Goal: Task Accomplishment & Management: Use online tool/utility

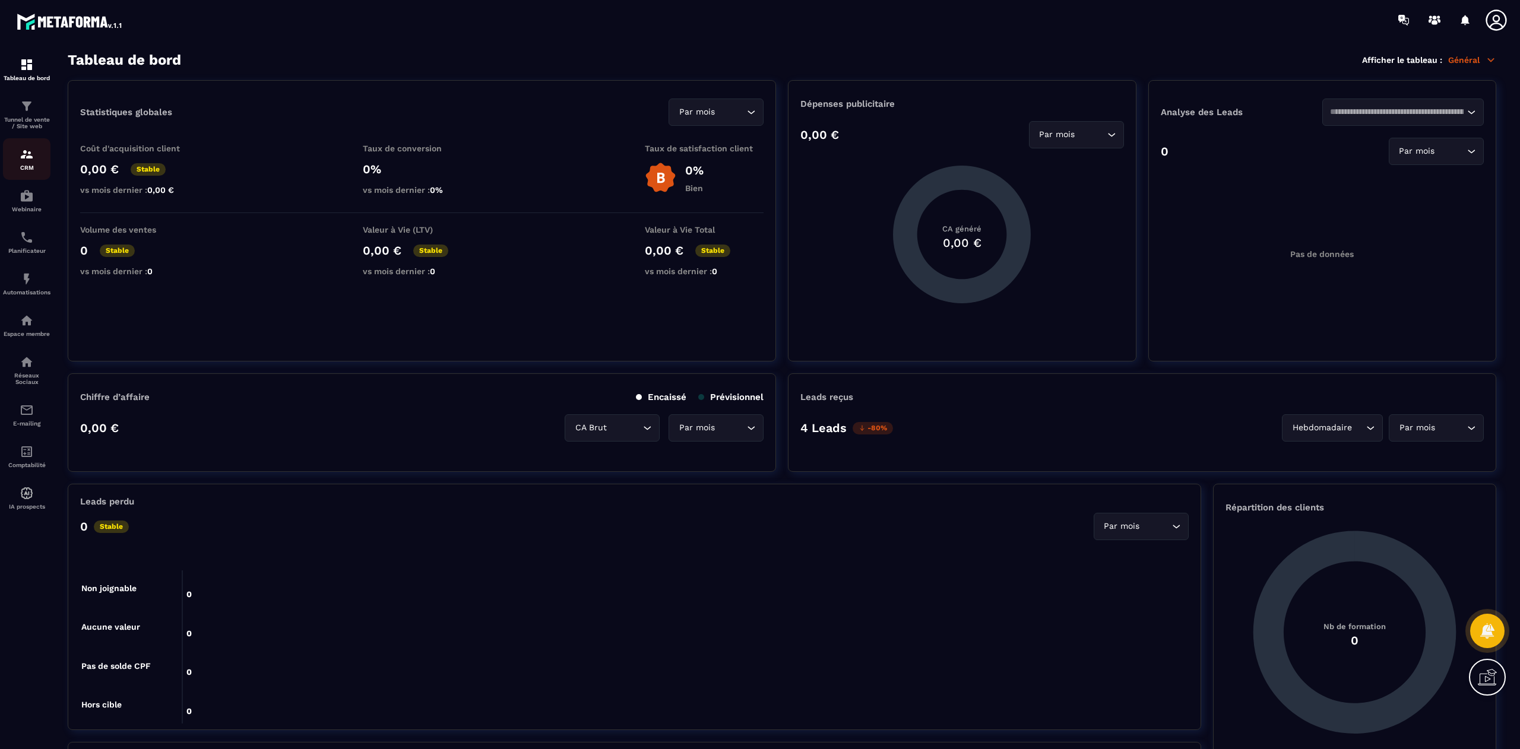
drag, startPoint x: 0, startPoint y: 0, endPoint x: 19, endPoint y: 157, distance: 157.9
click at [20, 157] on img at bounding box center [27, 154] width 14 height 14
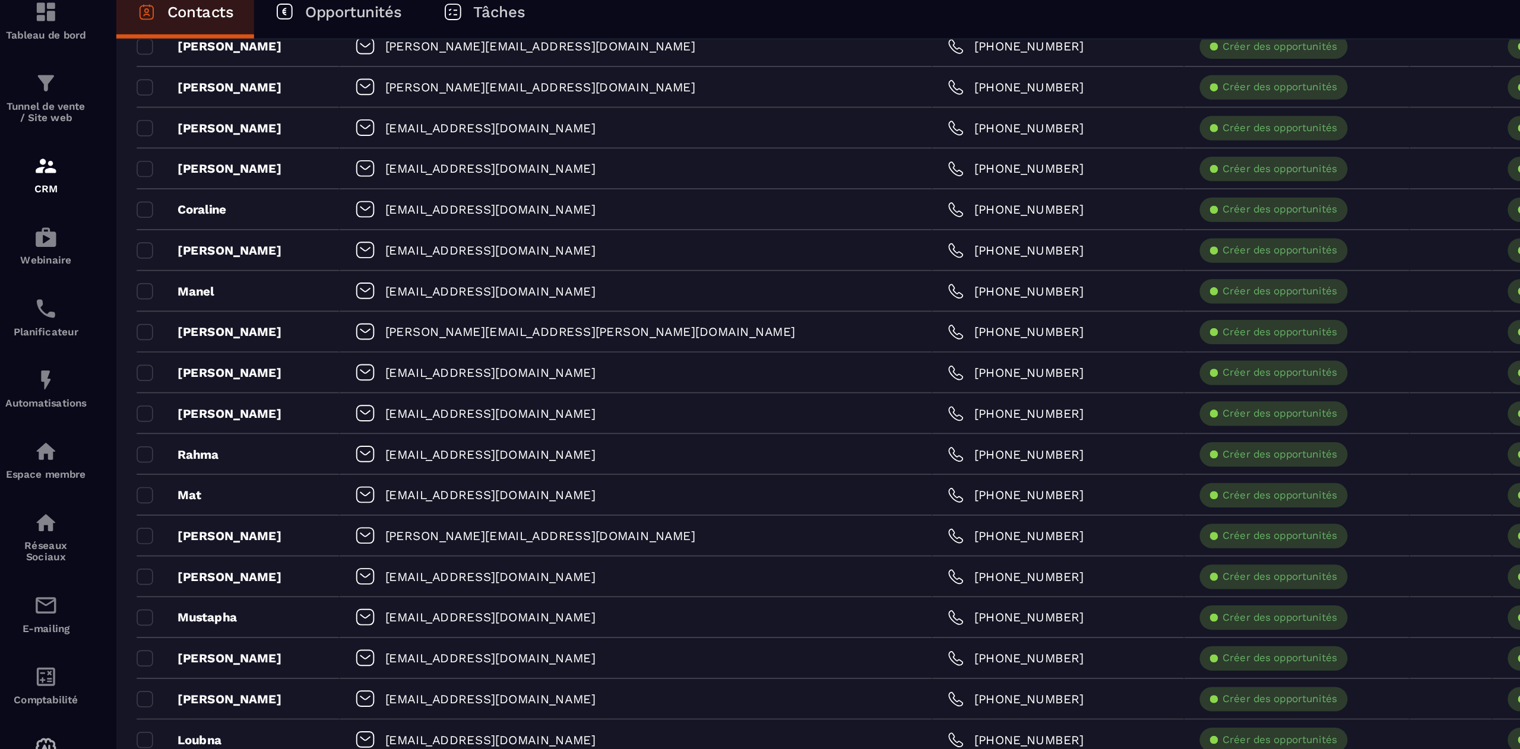
scroll to position [109, 0]
click at [32, 294] on p "Automatisations" at bounding box center [26, 292] width 47 height 7
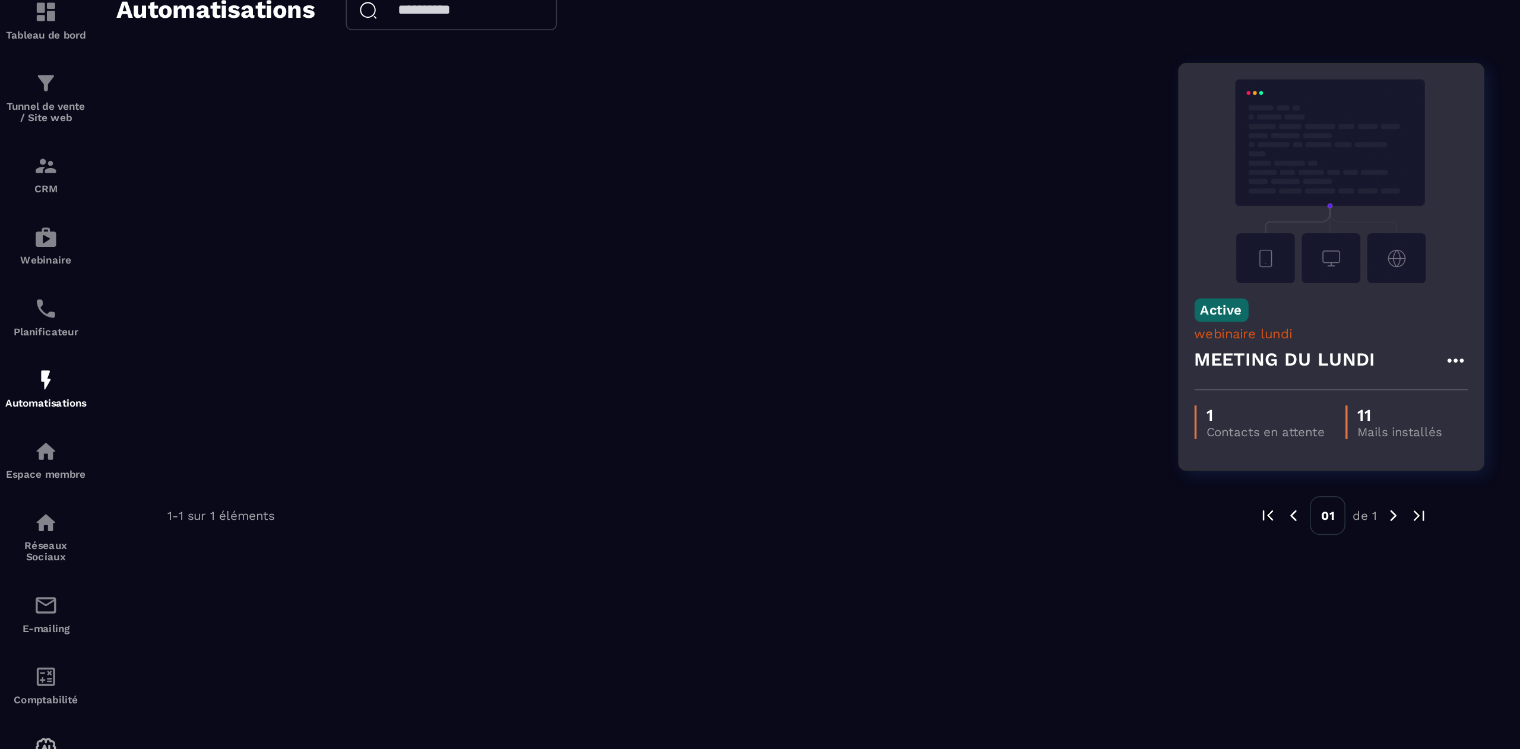
click at [785, 204] on img at bounding box center [774, 163] width 159 height 119
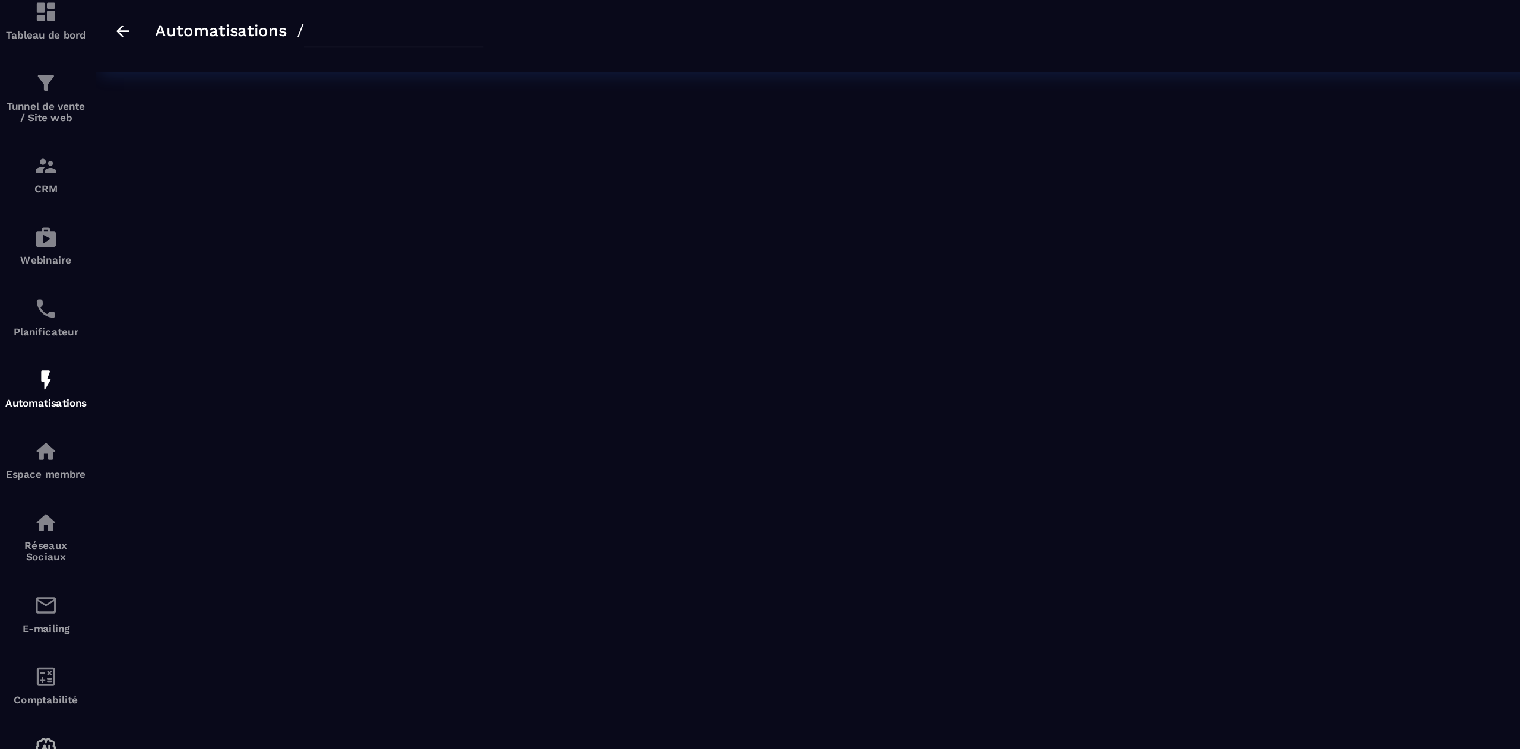
type input "**********"
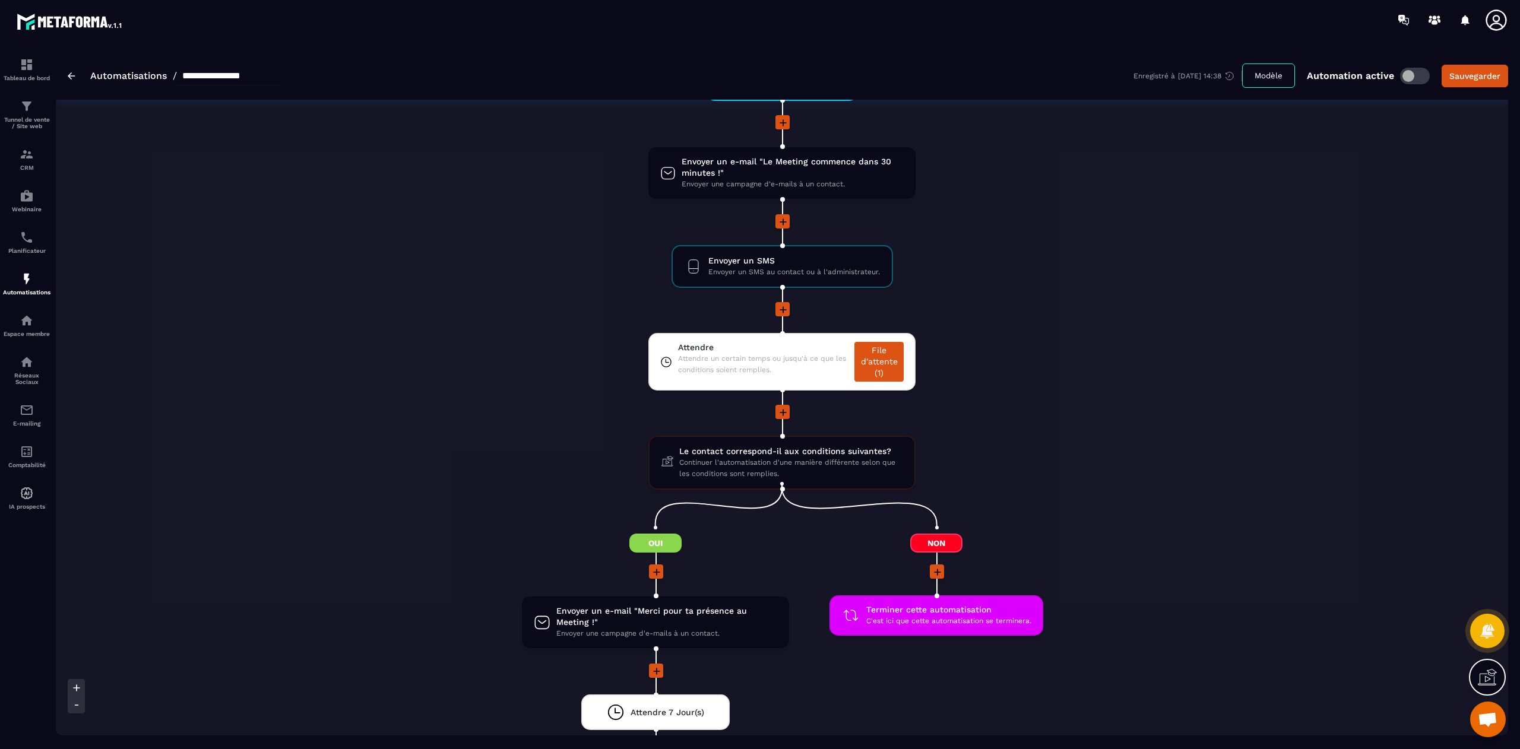
scroll to position [1002, 0]
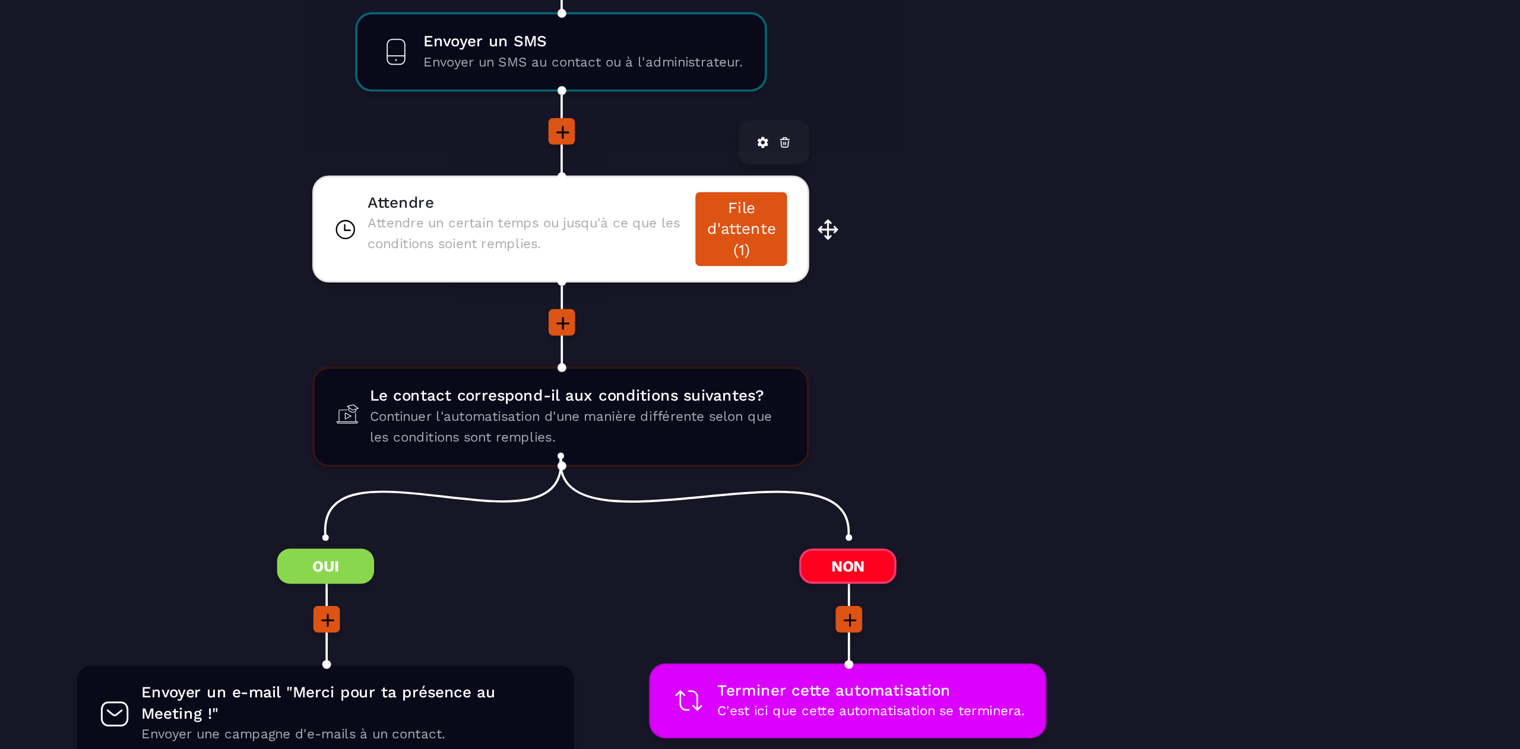
click at [877, 350] on link "File d'attente (1)" at bounding box center [878, 349] width 49 height 40
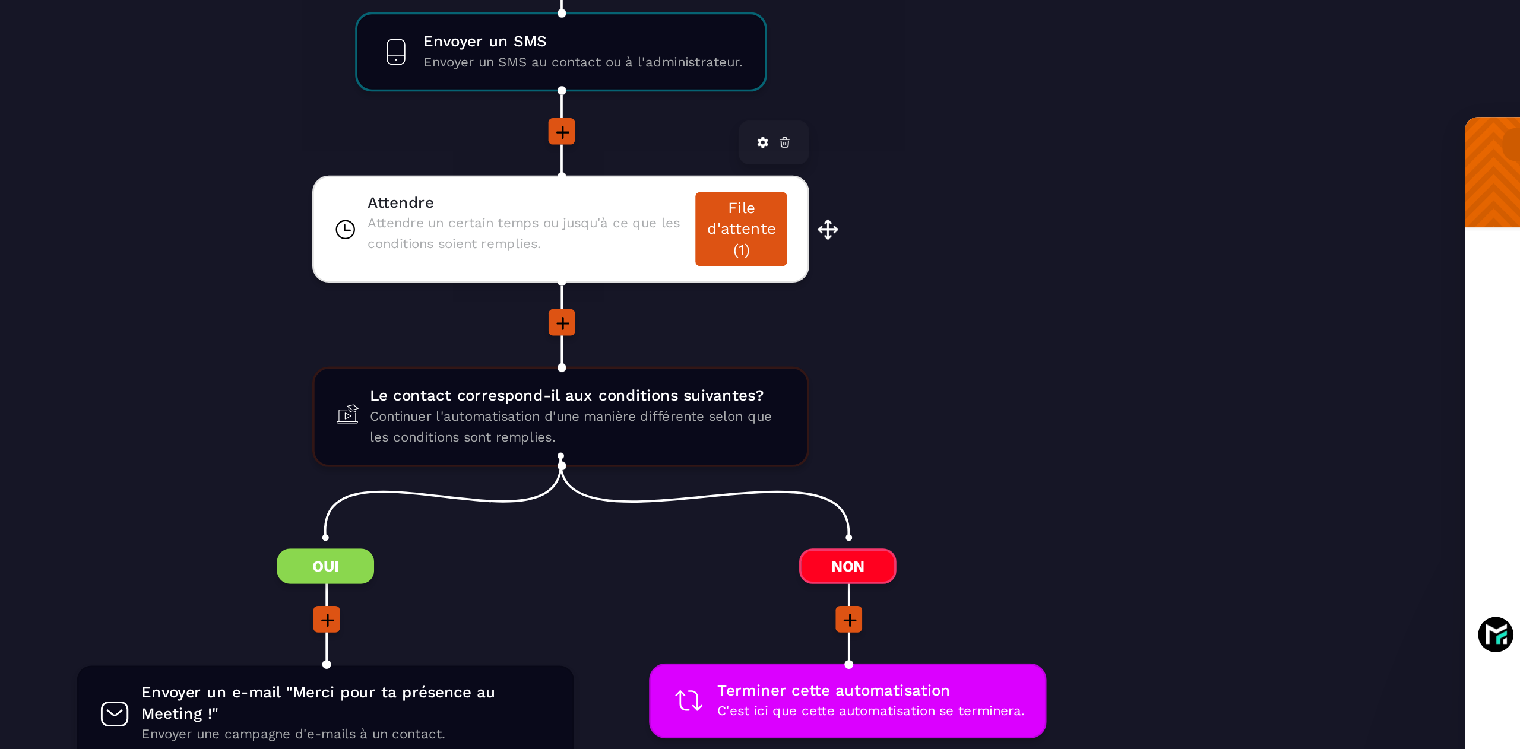
type textarea "**********"
type textarea "****"
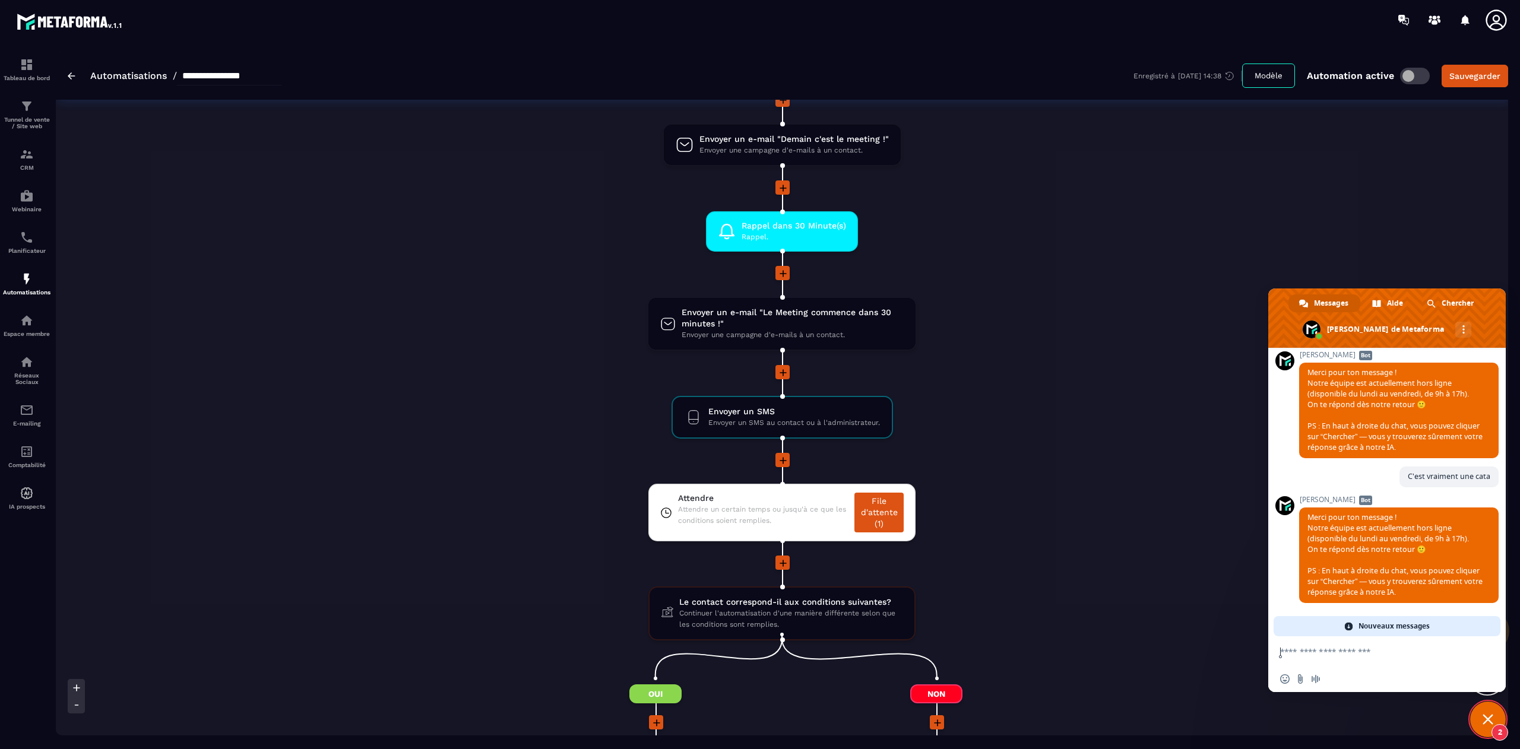
scroll to position [836, 0]
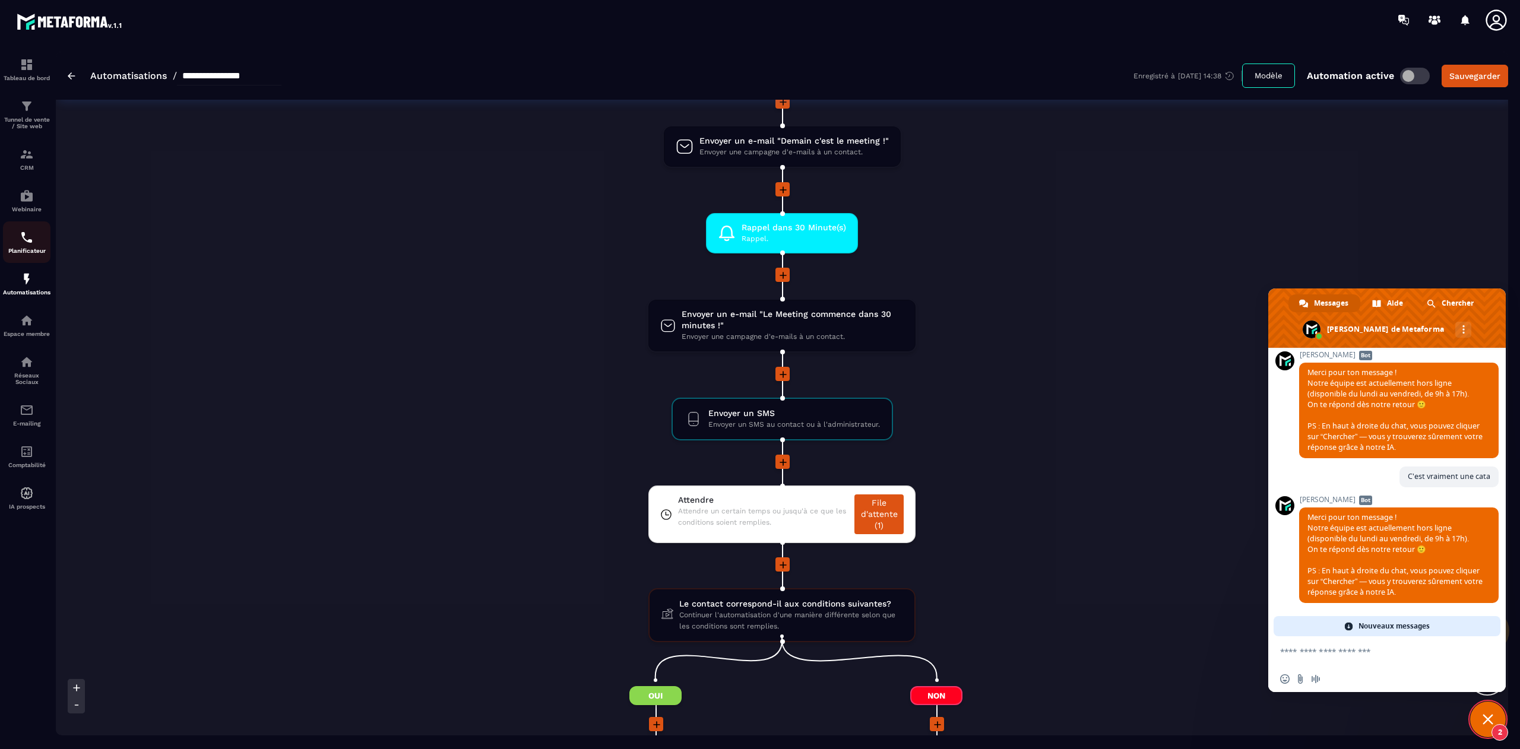
click at [26, 250] on p "Planificateur" at bounding box center [26, 251] width 47 height 7
click at [27, 211] on p "Webinaire" at bounding box center [26, 209] width 47 height 7
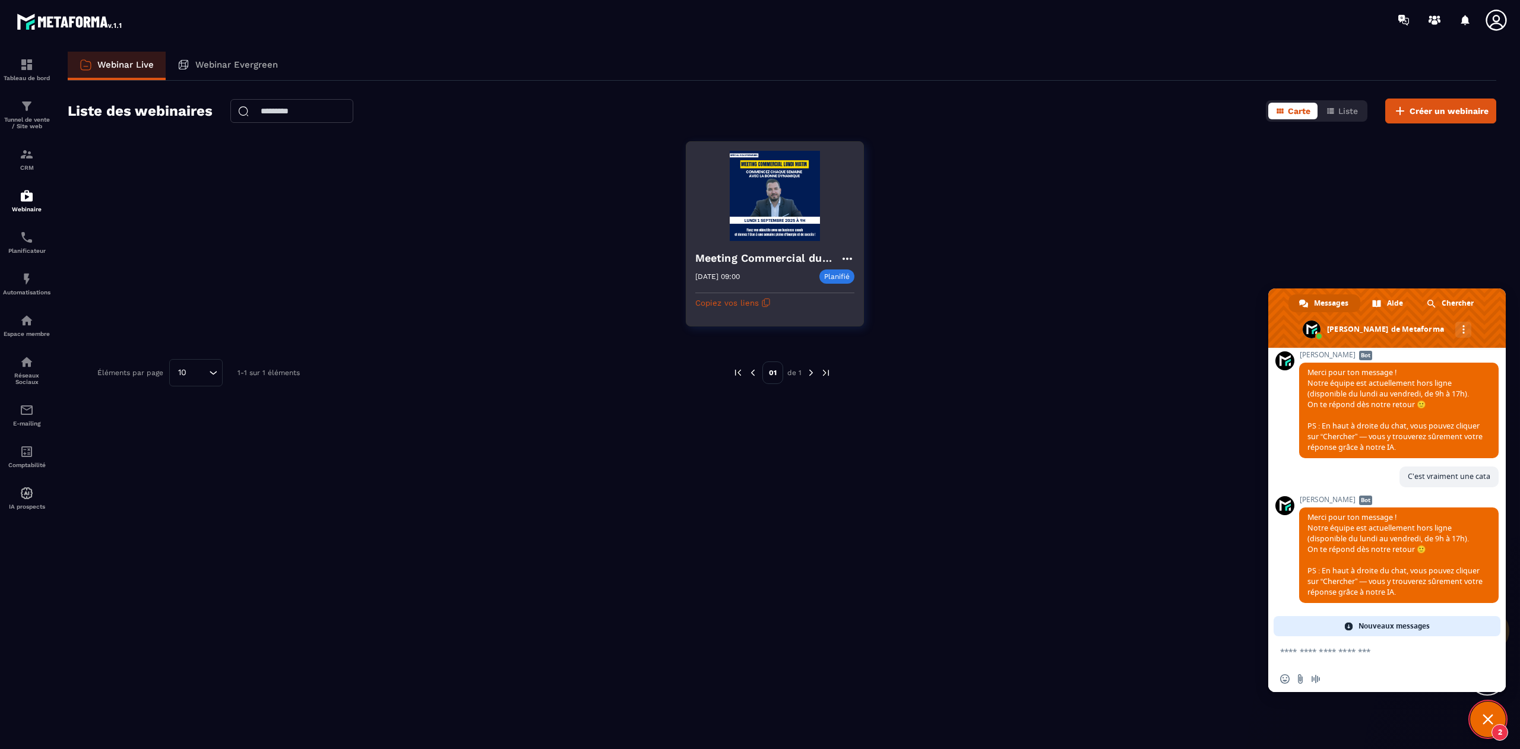
click at [775, 240] on img at bounding box center [774, 196] width 159 height 90
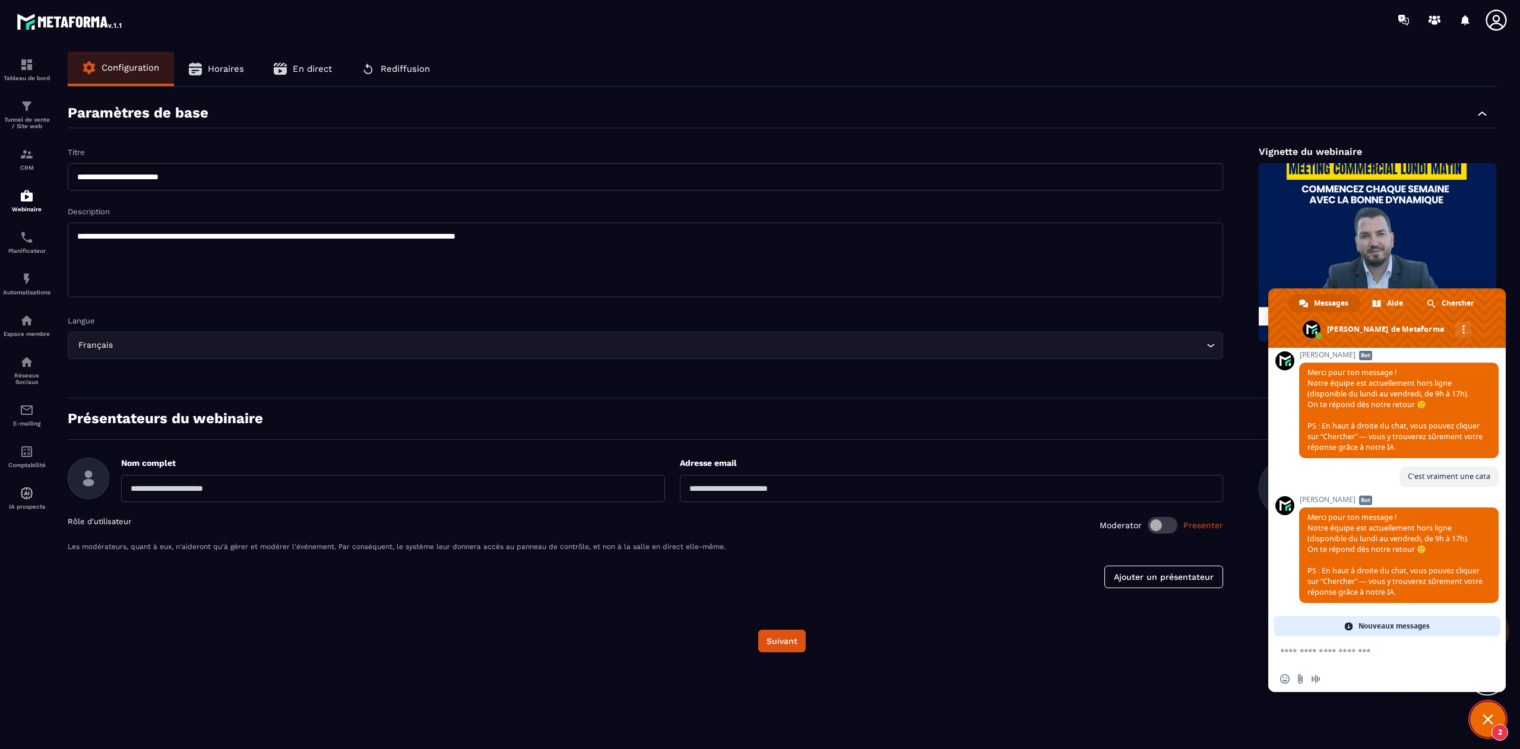
click at [226, 75] on button "Horaires" at bounding box center [216, 69] width 85 height 34
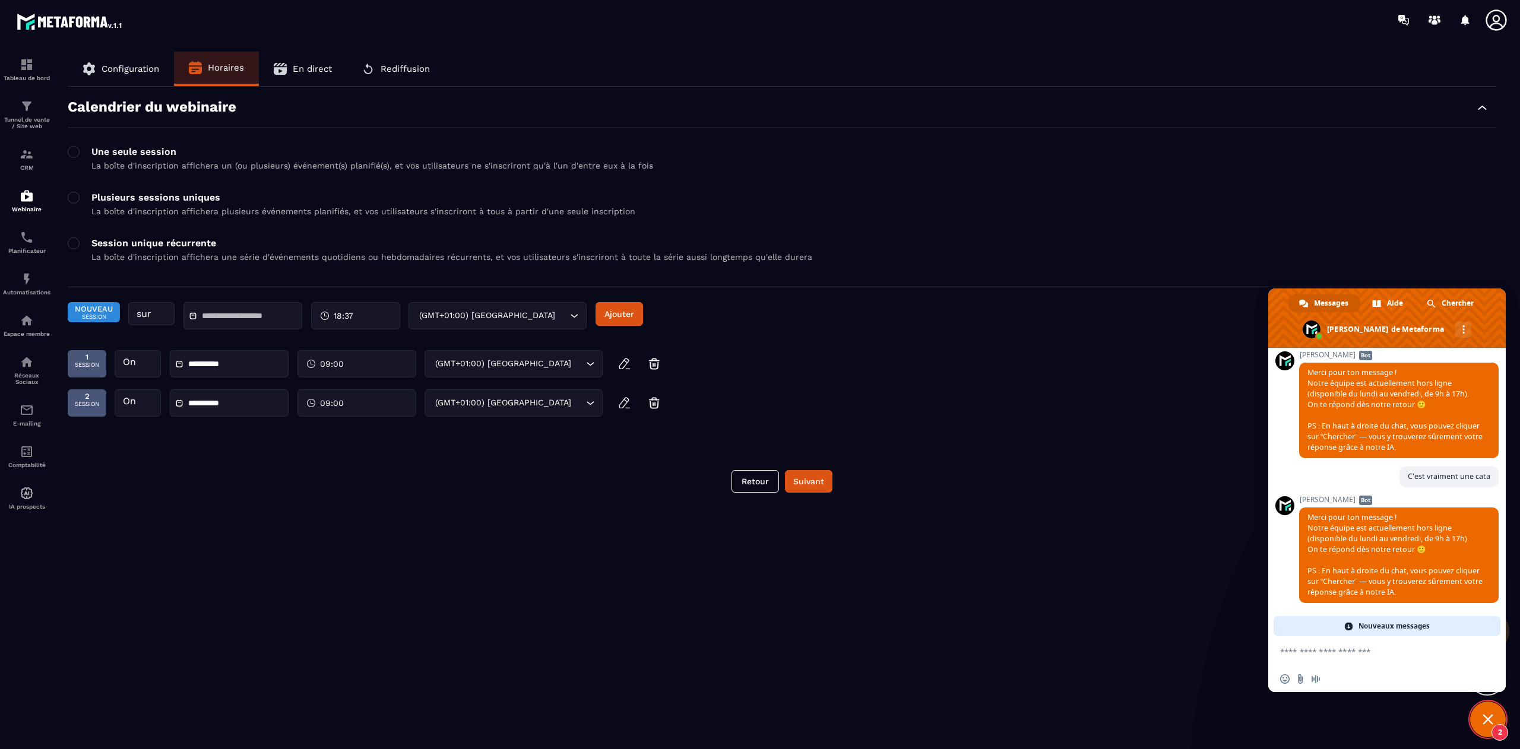
click at [93, 316] on span "Session" at bounding box center [94, 316] width 38 height 7
click at [224, 452] on div "**********" at bounding box center [782, 270] width 1428 height 366
click at [238, 321] on input "text" at bounding box center [243, 316] width 83 height 9
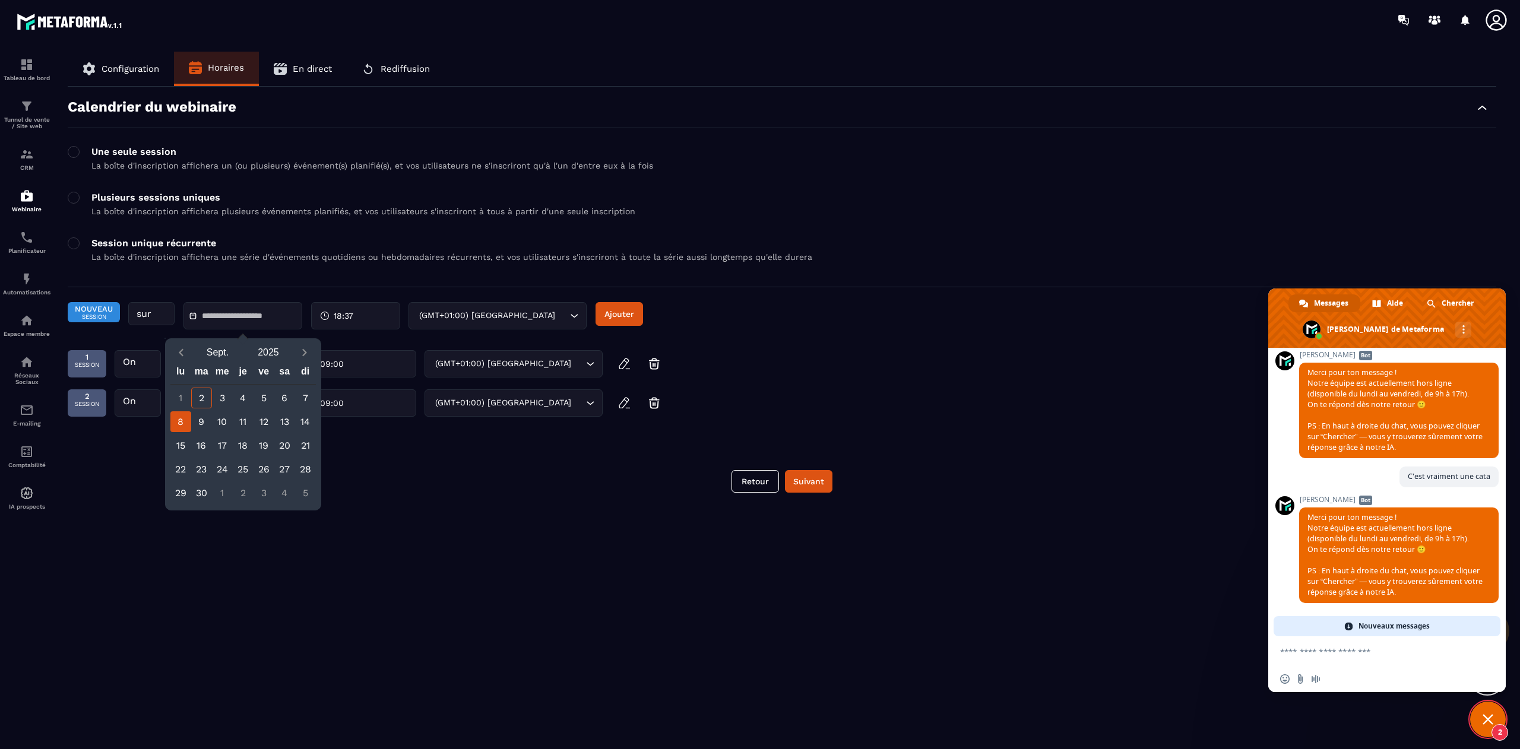
click at [186, 422] on div "8" at bounding box center [180, 421] width 21 height 21
type input "**********"
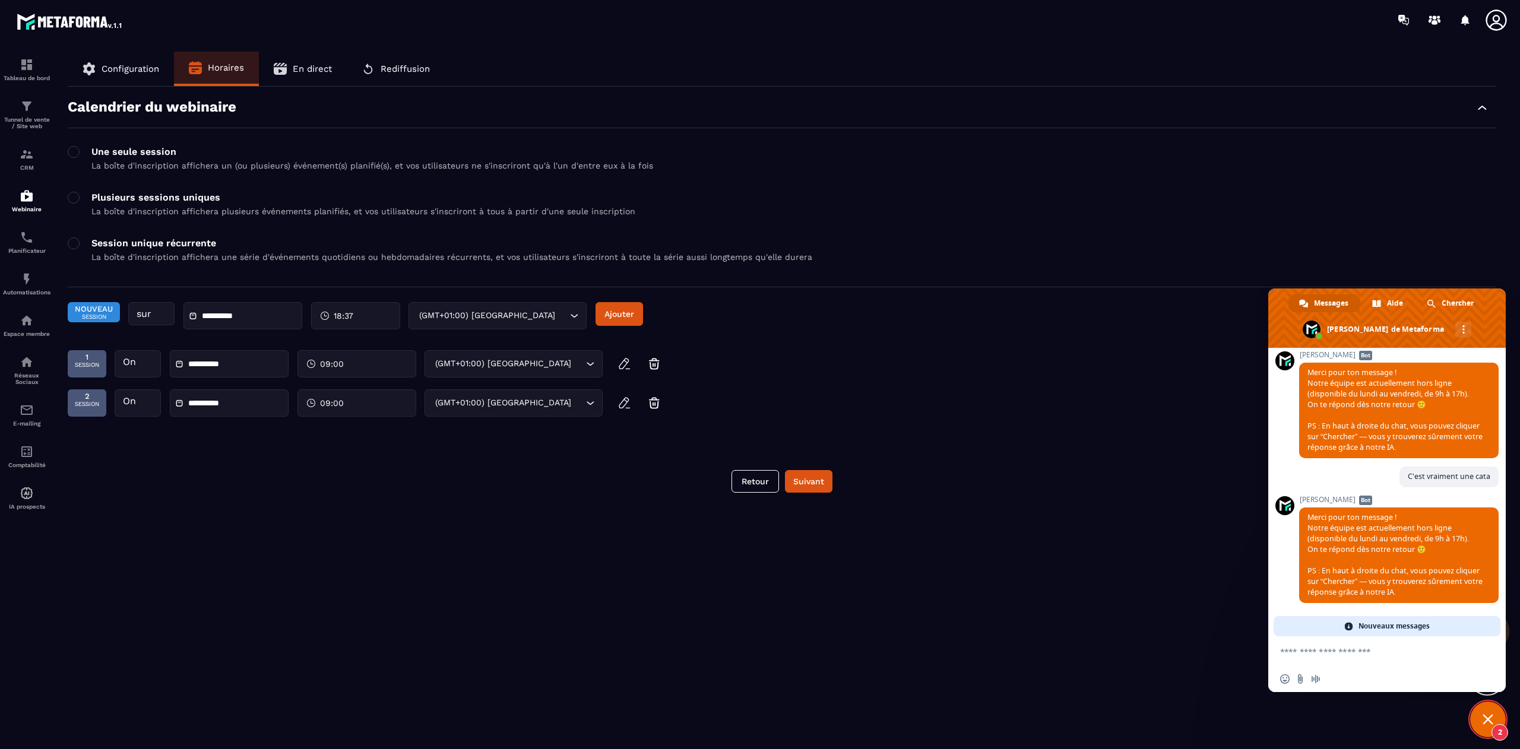
click at [356, 318] on div "18:37" at bounding box center [355, 315] width 89 height 27
click at [319, 399] on div "9 (9 AM)" at bounding box center [325, 397] width 59 height 15
click at [376, 351] on div "00" at bounding box center [384, 358] width 59 height 15
click at [523, 500] on div "**********" at bounding box center [782, 398] width 1452 height 693
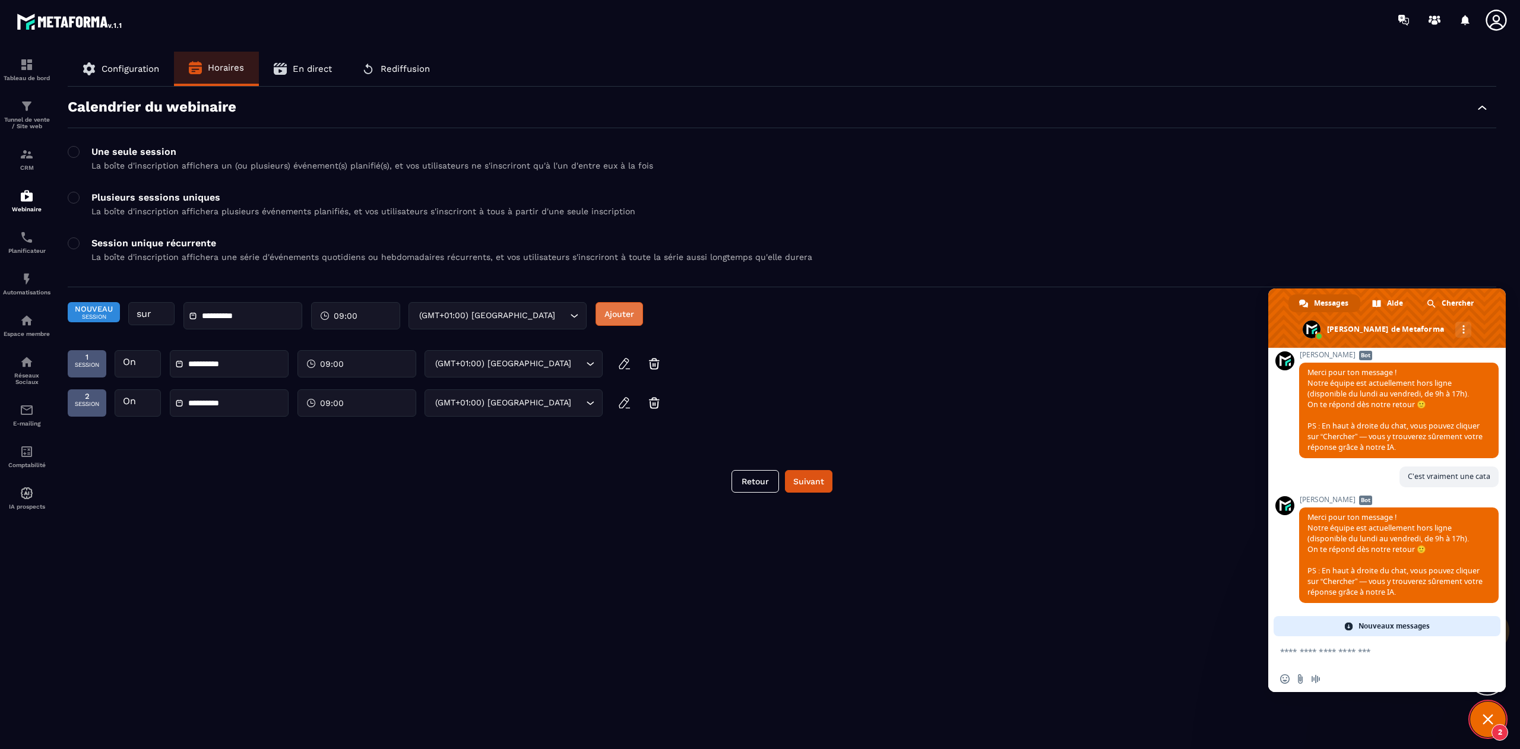
click at [617, 313] on button "Ajouter" at bounding box center [618, 314] width 47 height 24
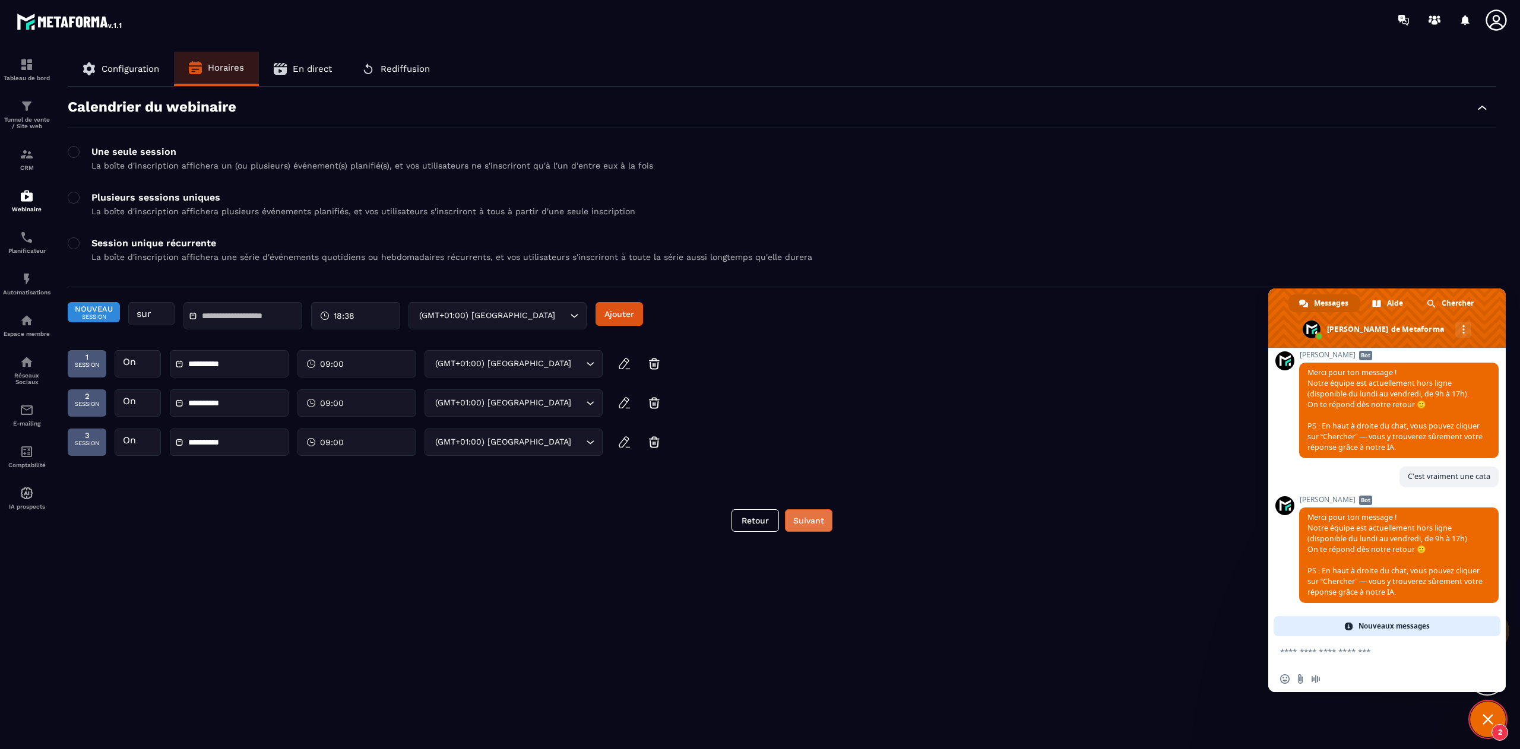
click at [804, 521] on button "Suivant" at bounding box center [808, 520] width 47 height 23
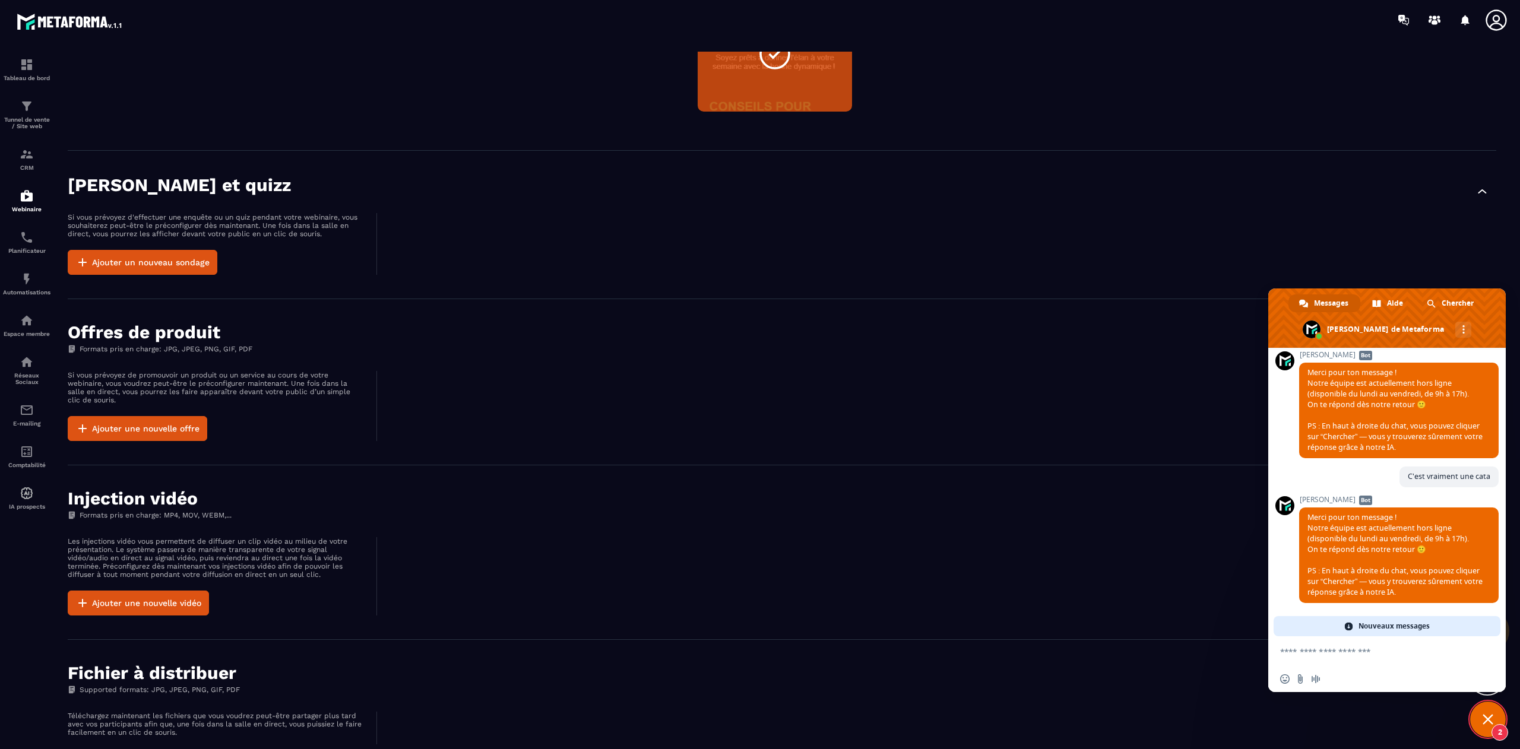
scroll to position [437, 0]
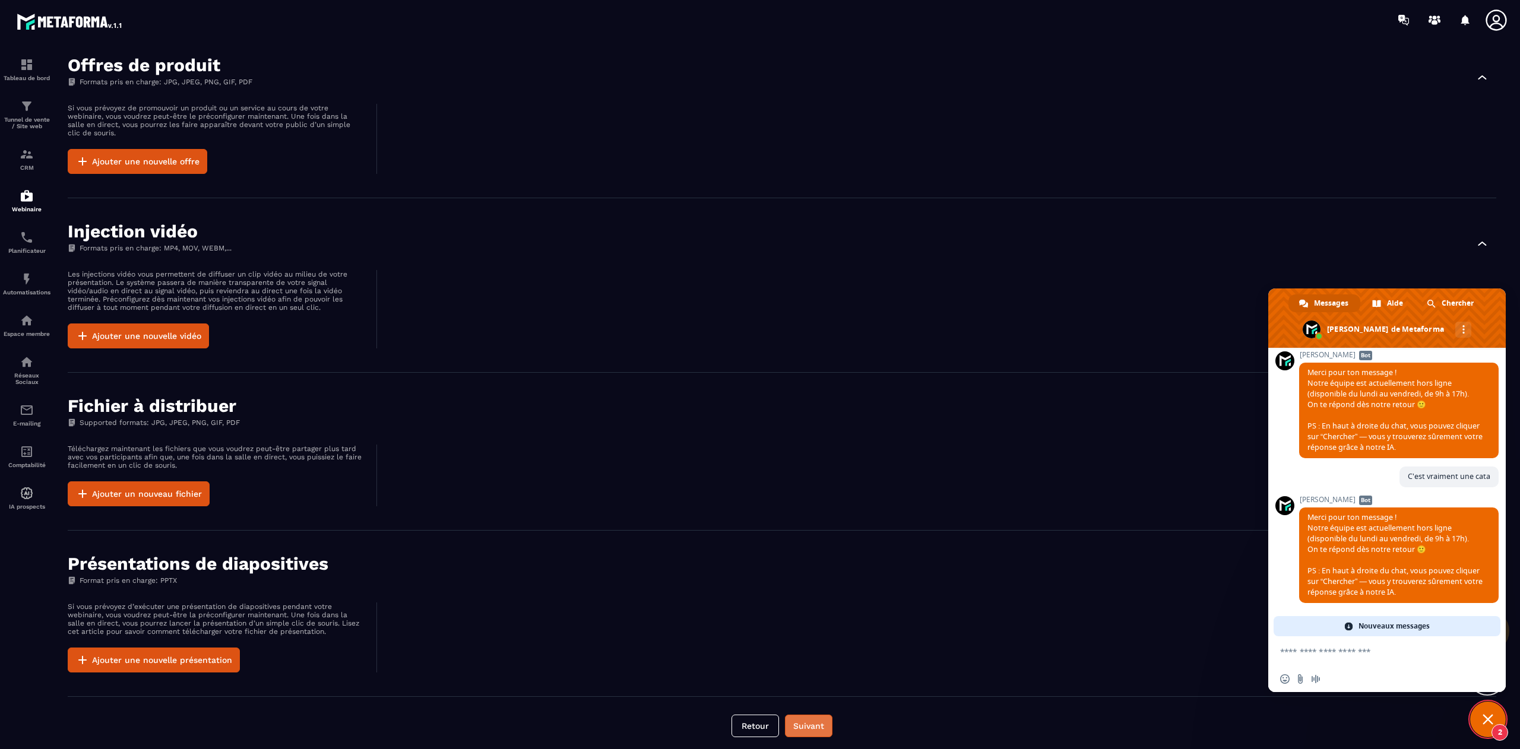
click at [807, 715] on button "Suivant" at bounding box center [808, 726] width 47 height 23
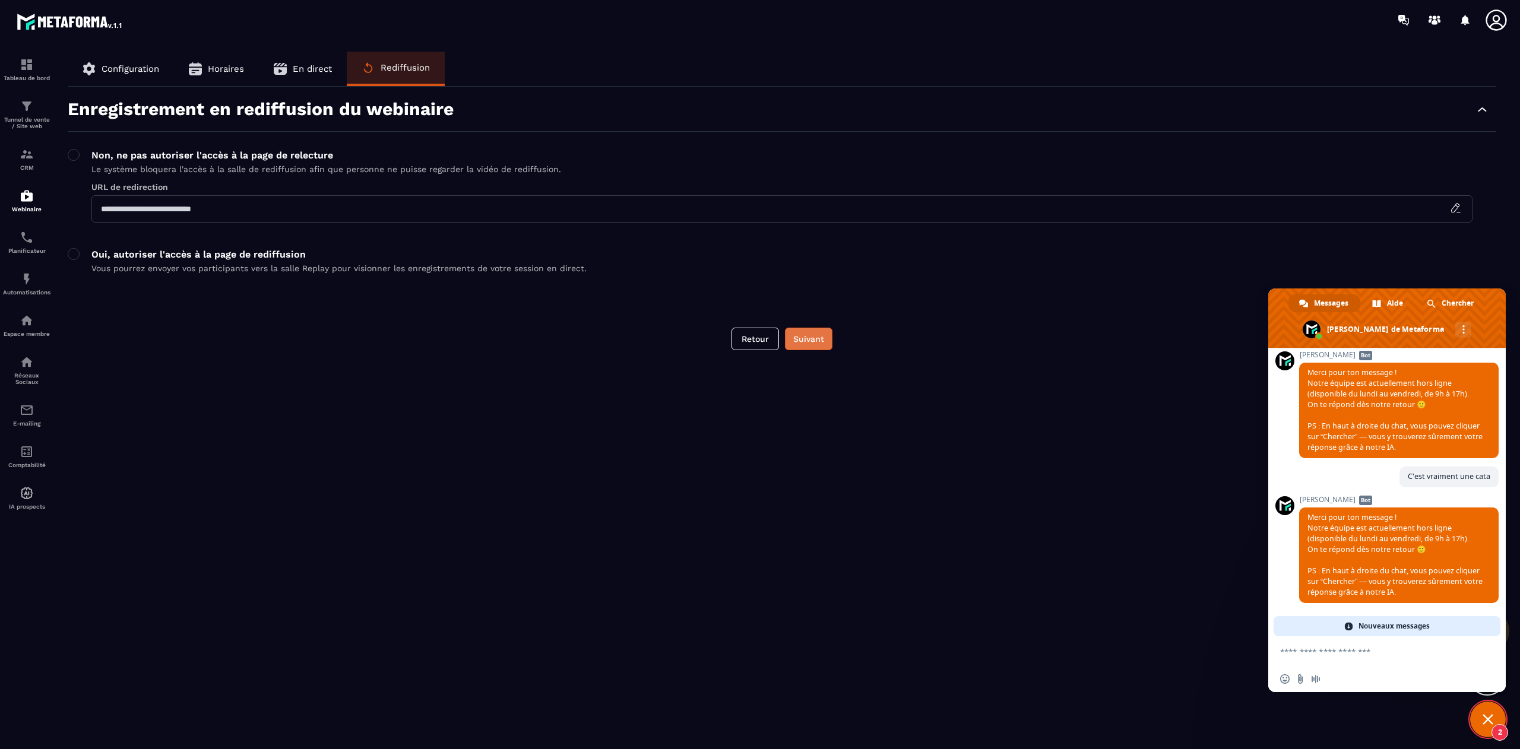
scroll to position [0, 0]
click at [824, 355] on div "**********" at bounding box center [782, 398] width 1452 height 693
click at [807, 337] on button "Suivant" at bounding box center [808, 339] width 47 height 23
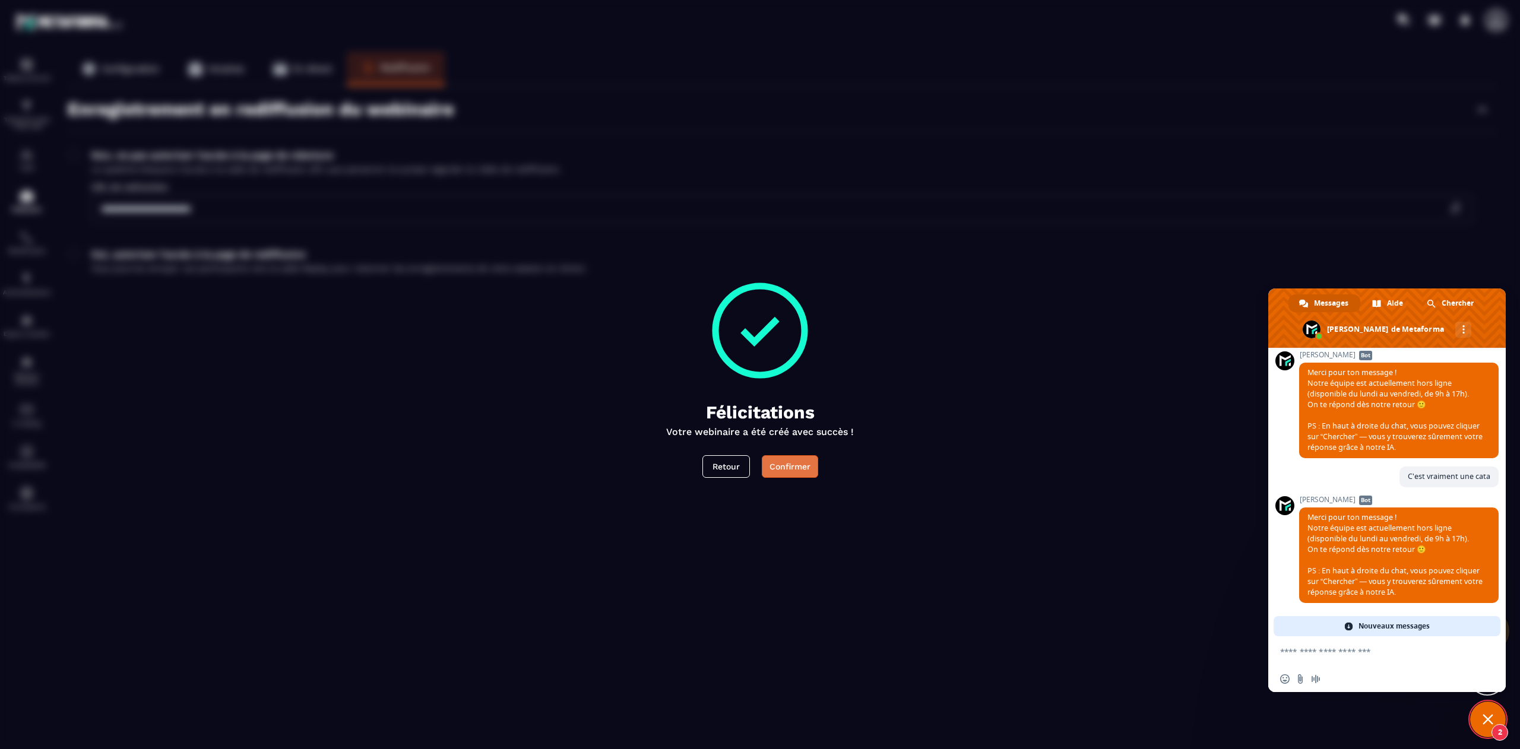
click at [788, 467] on div "Confirmer" at bounding box center [789, 467] width 41 height 12
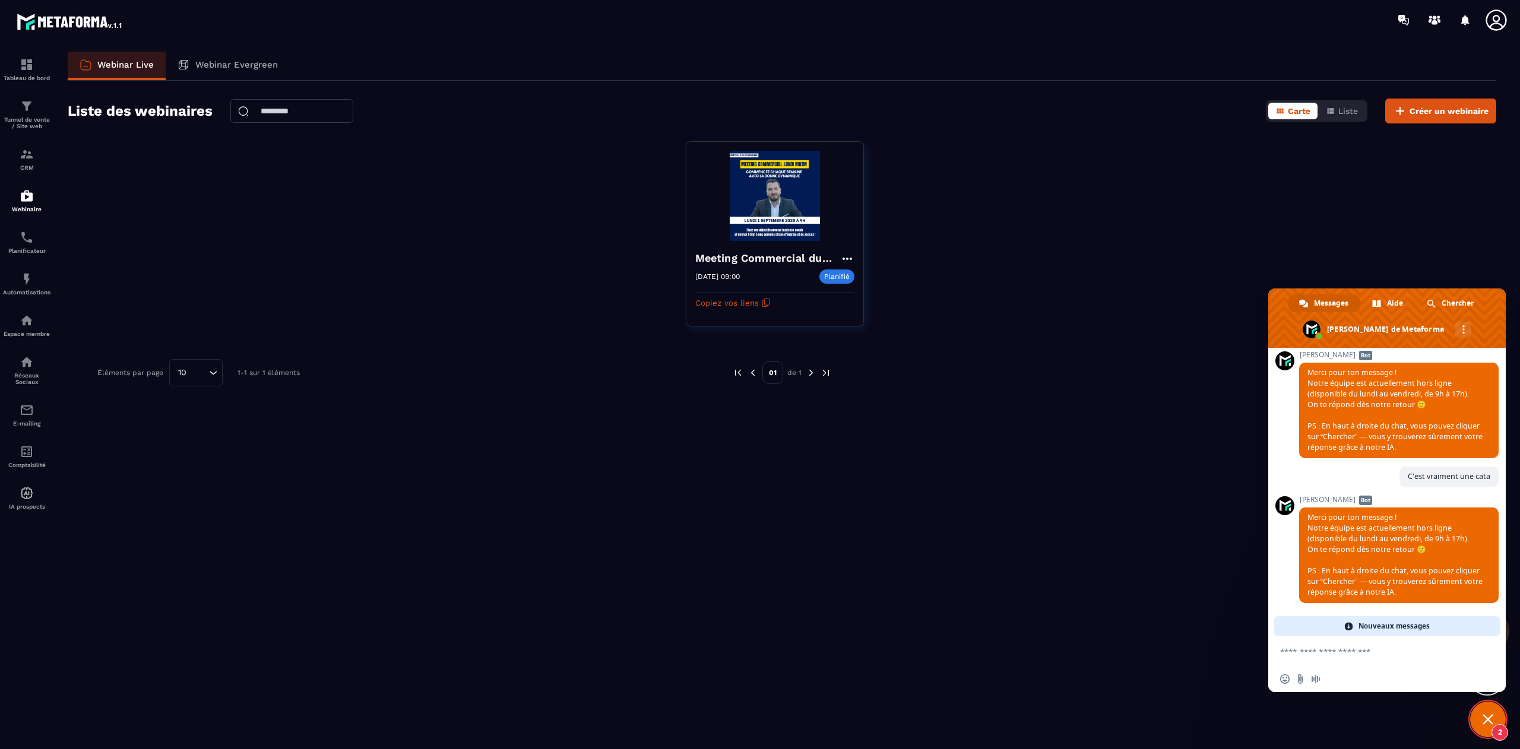
scroll to position [10073, 0]
click at [1486, 717] on span "Fermer le chat" at bounding box center [1487, 719] width 11 height 11
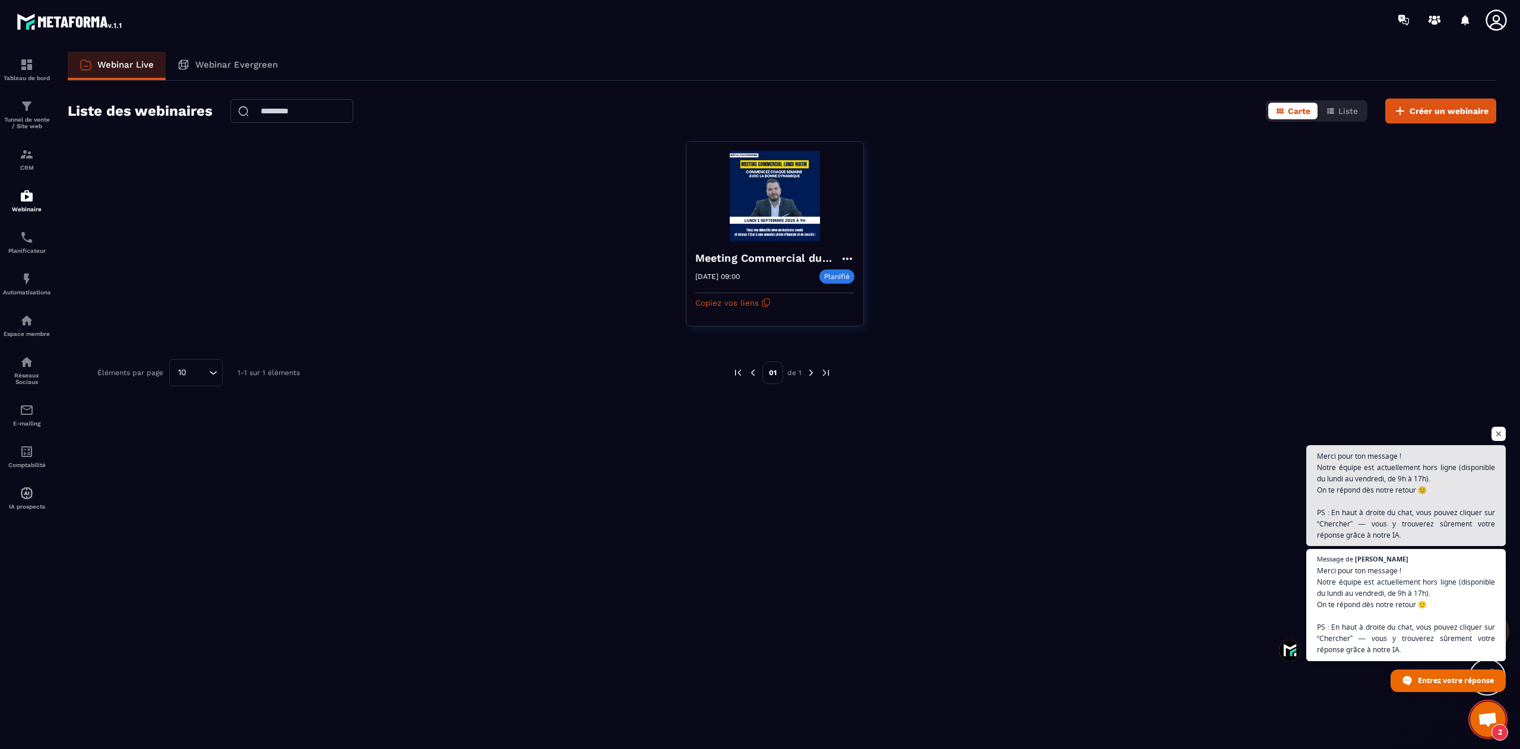
click at [1480, 717] on span "Ouvrir le chat" at bounding box center [1487, 720] width 20 height 17
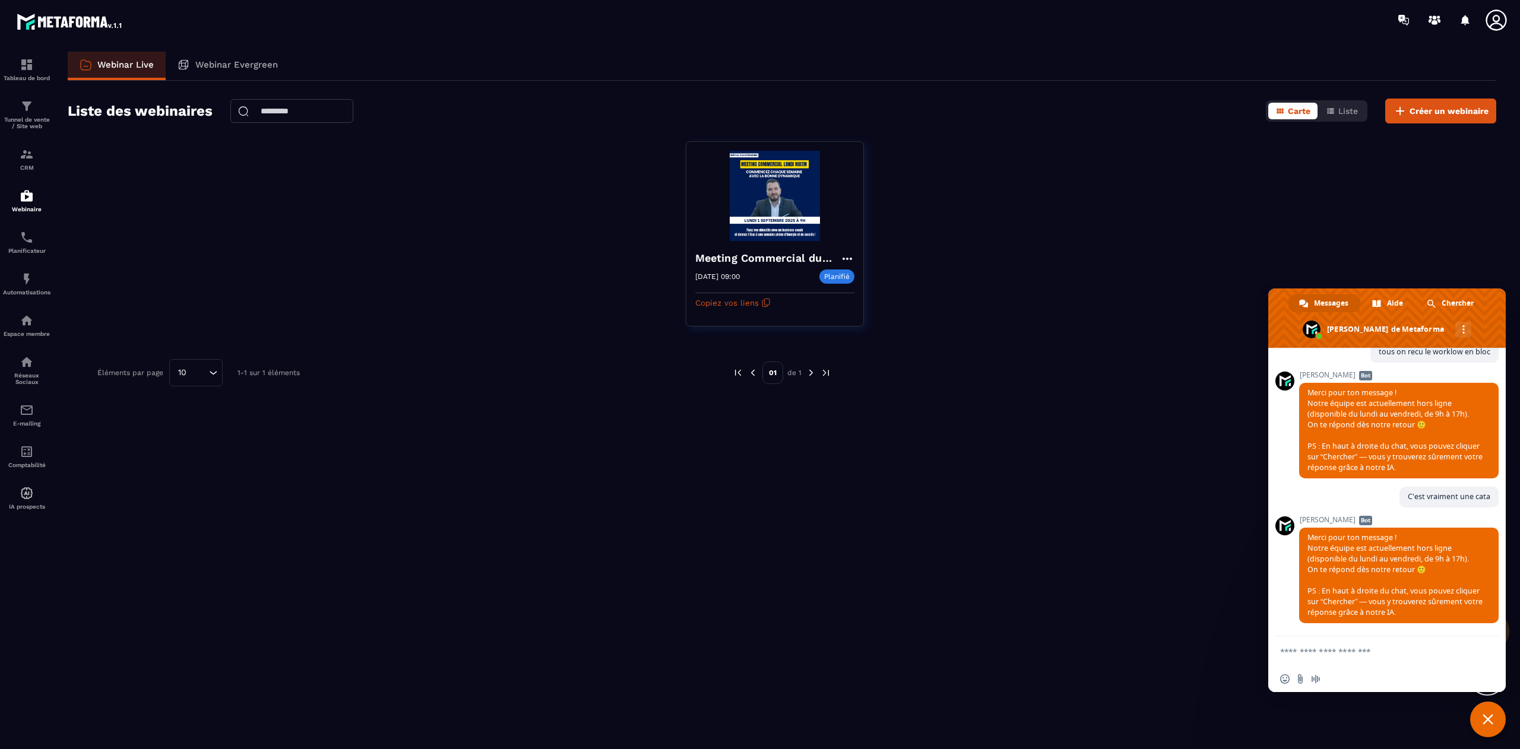
scroll to position [10053, 0]
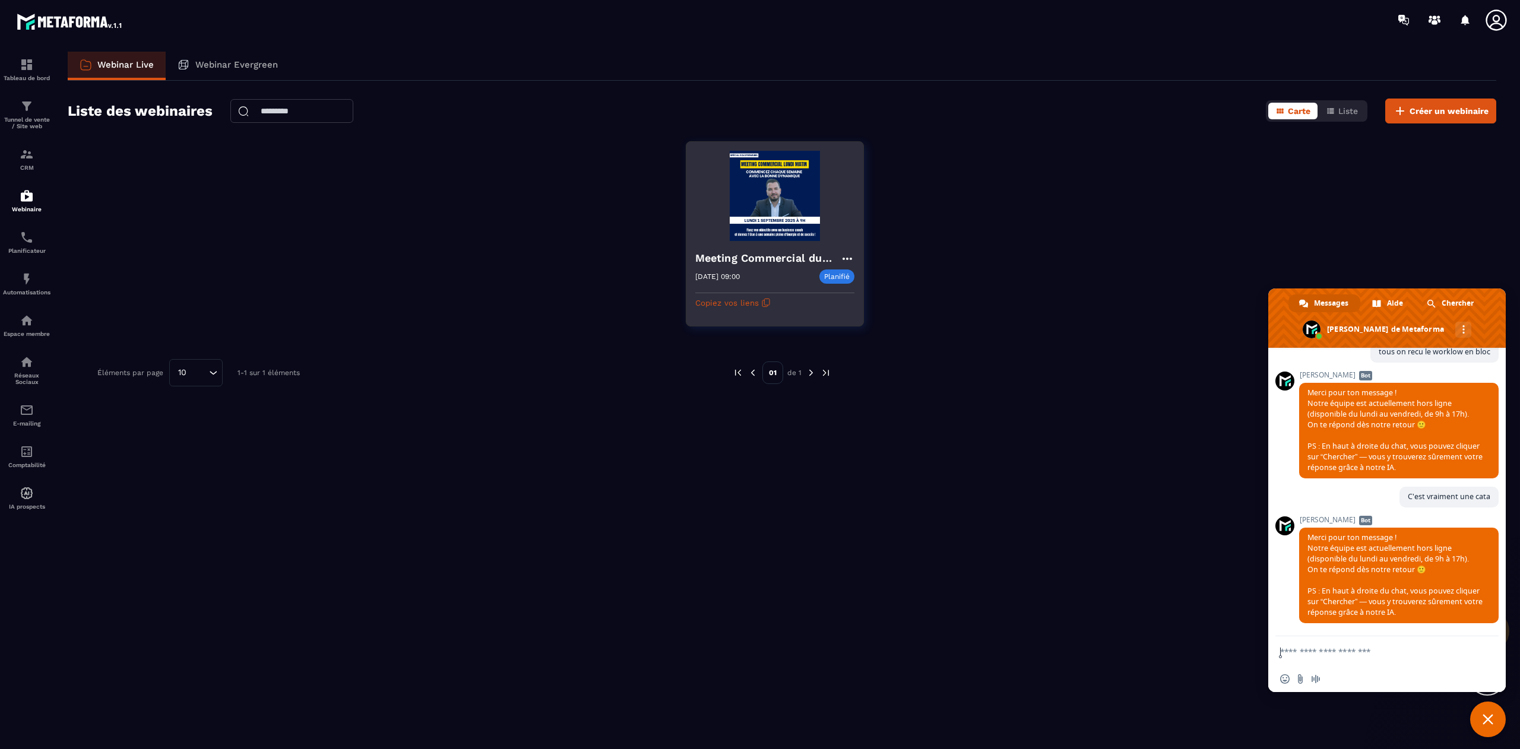
click at [748, 268] on div "Meeting Commercial du Lundi" at bounding box center [774, 260] width 159 height 20
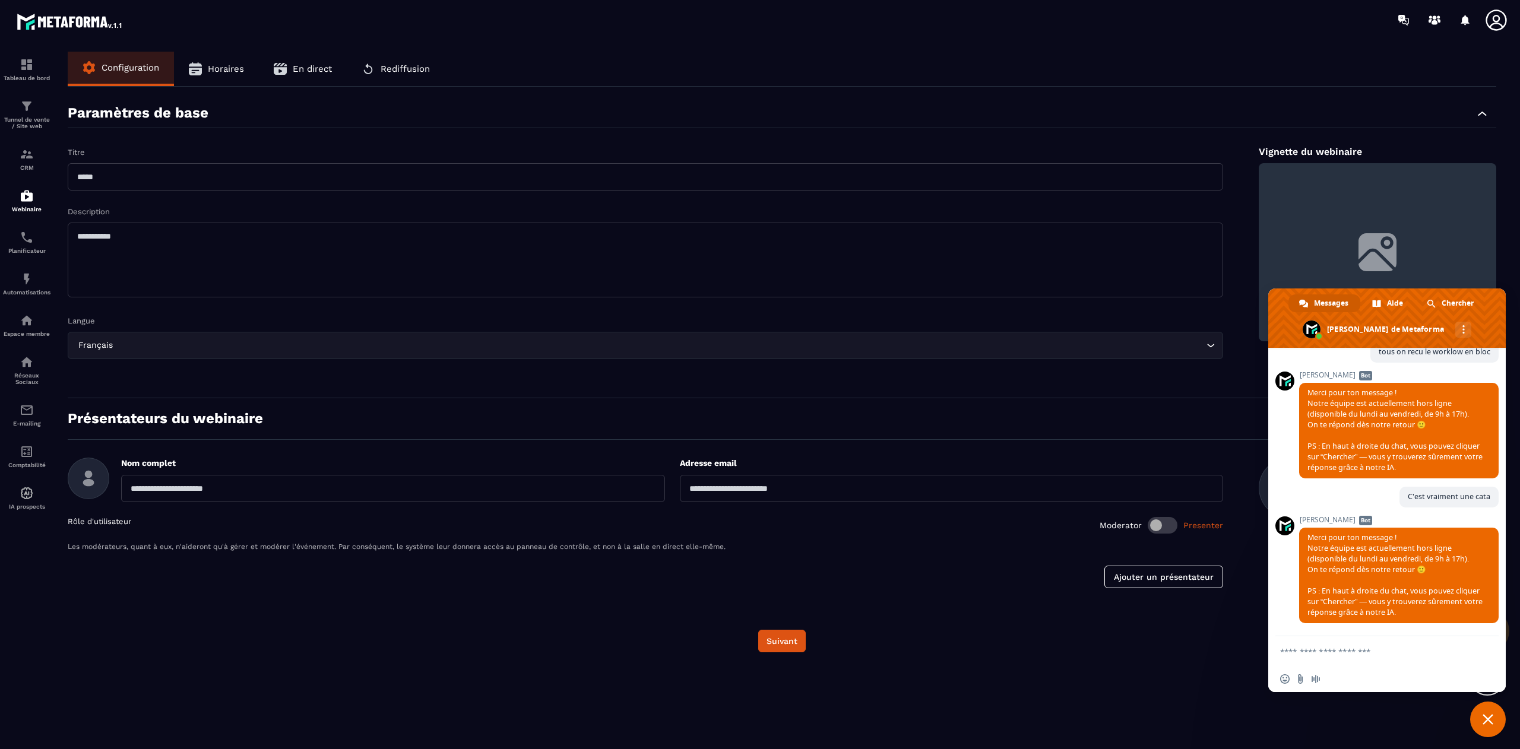
type input "**********"
type textarea "**********"
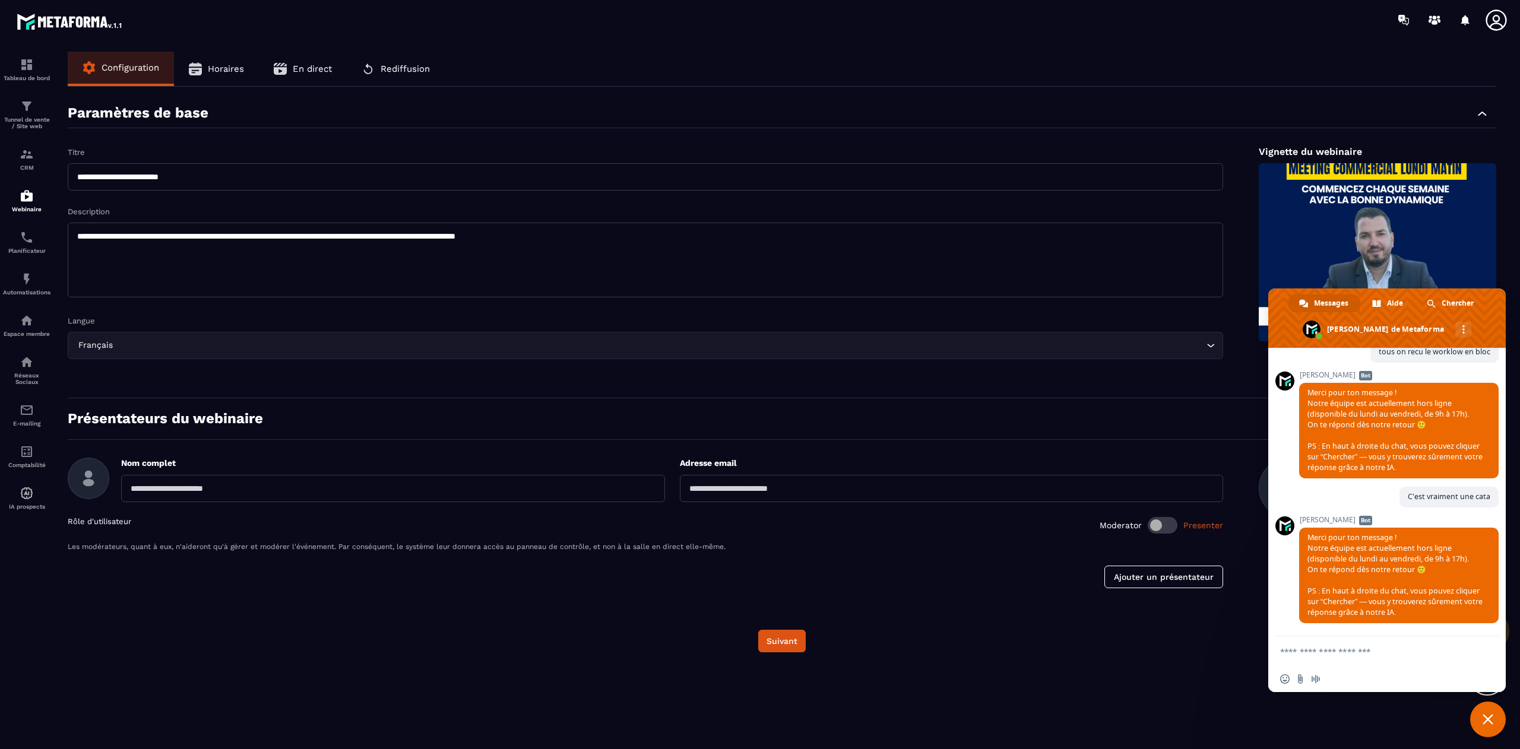
click at [264, 495] on input "text" at bounding box center [393, 488] width 544 height 27
type input "**********"
click at [768, 645] on button "Suivant" at bounding box center [781, 641] width 47 height 23
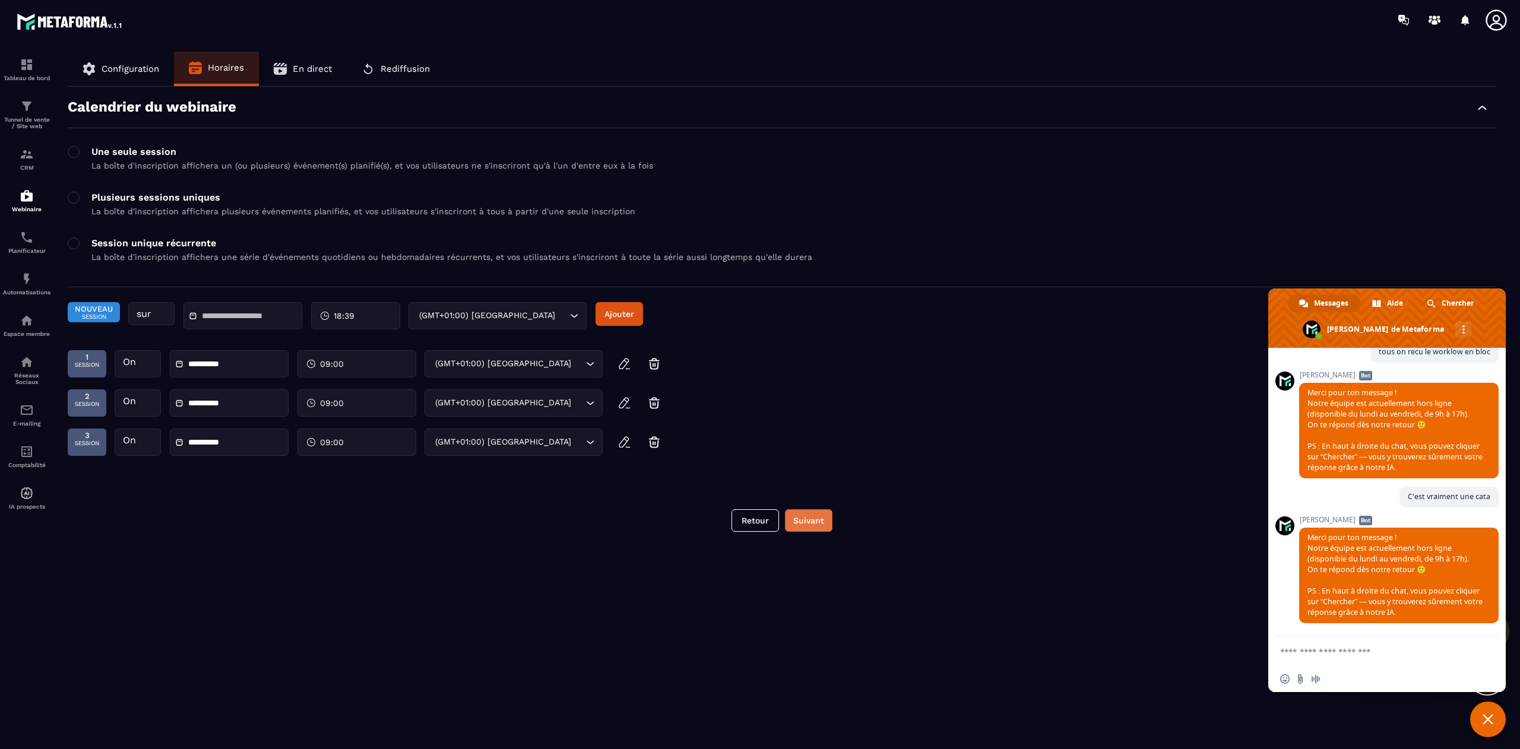
click at [808, 526] on button "Suivant" at bounding box center [808, 520] width 47 height 23
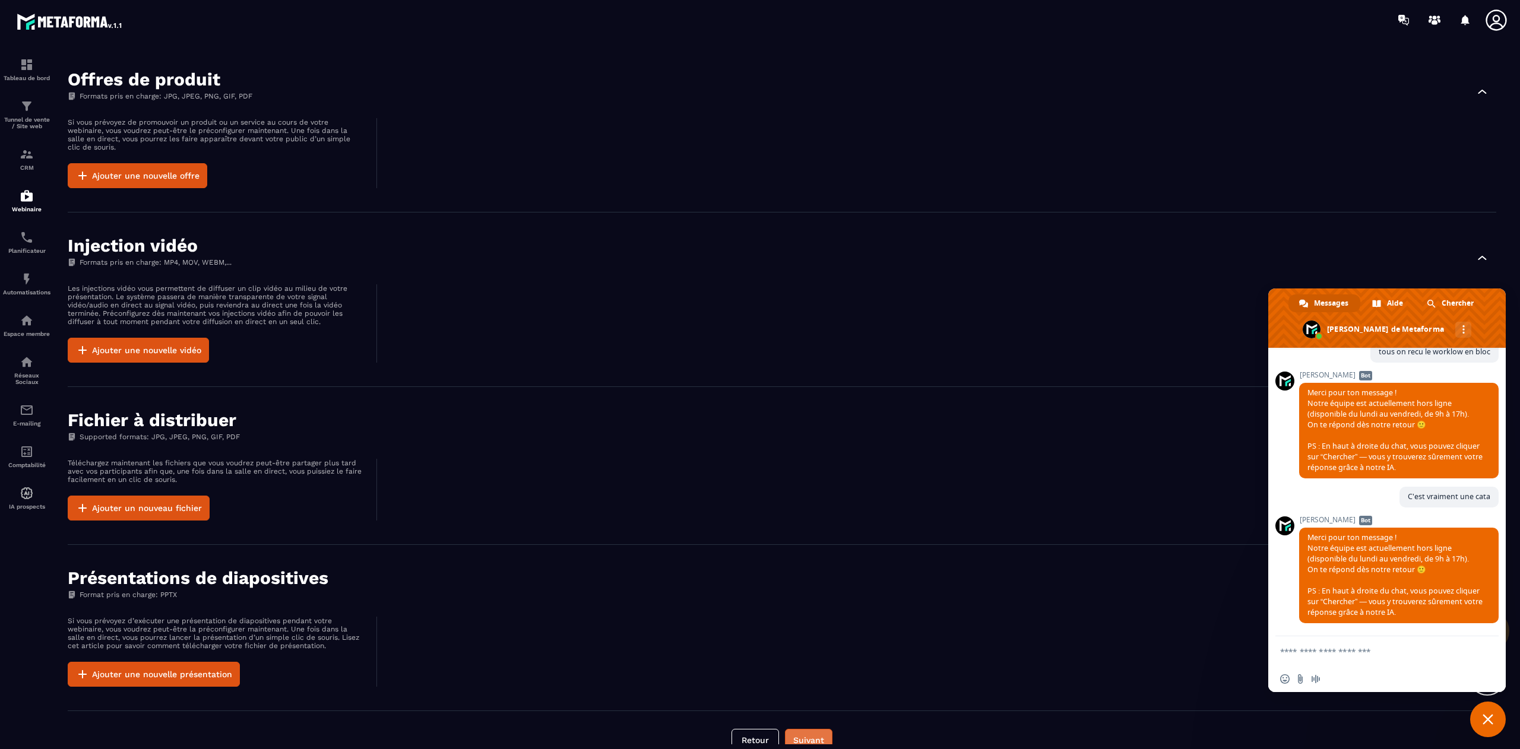
scroll to position [437, 0]
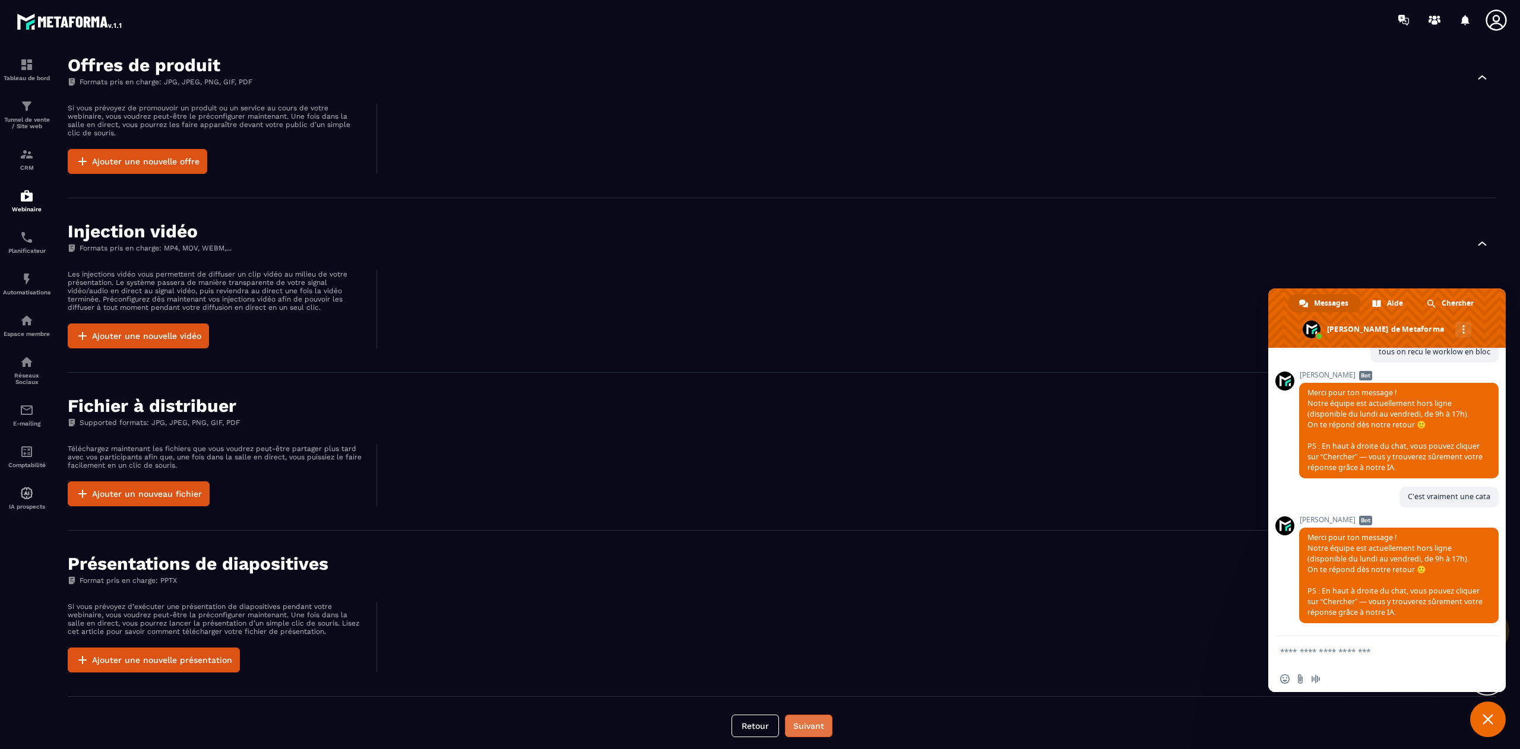
click at [819, 722] on button "Suivant" at bounding box center [808, 726] width 47 height 23
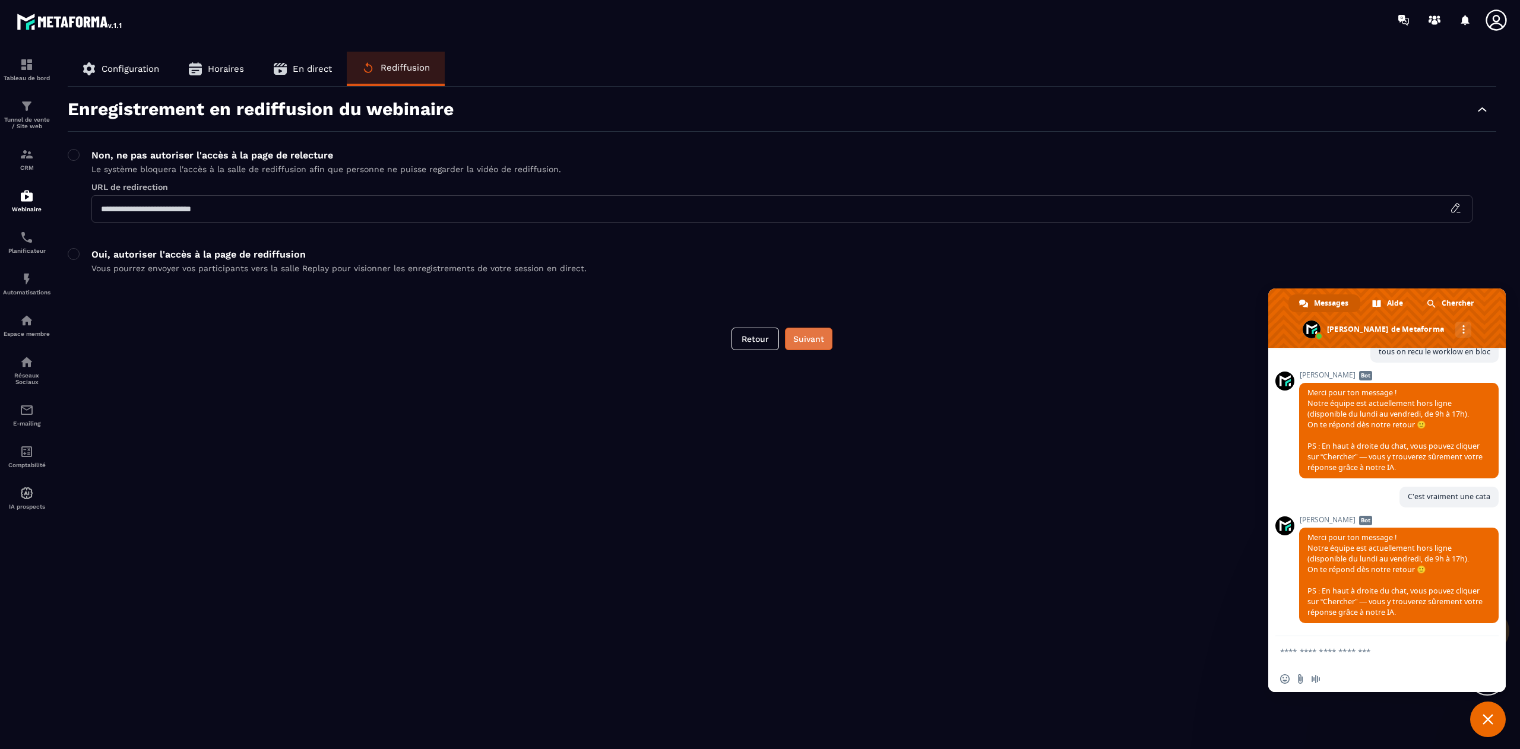
click at [806, 340] on button "Suivant" at bounding box center [808, 339] width 47 height 23
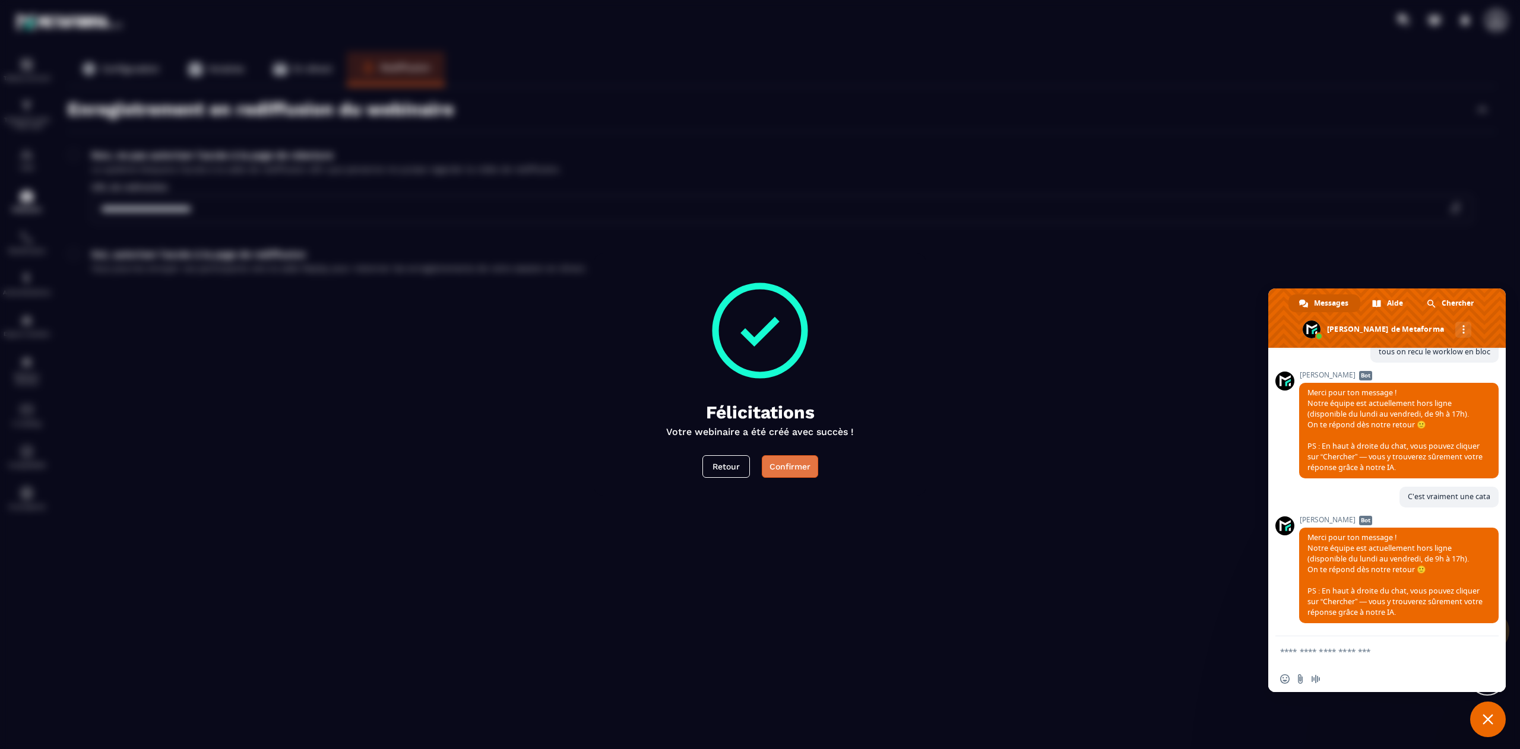
click at [797, 468] on div "Confirmer" at bounding box center [789, 467] width 41 height 12
click at [731, 470] on button "Retour" at bounding box center [725, 466] width 47 height 23
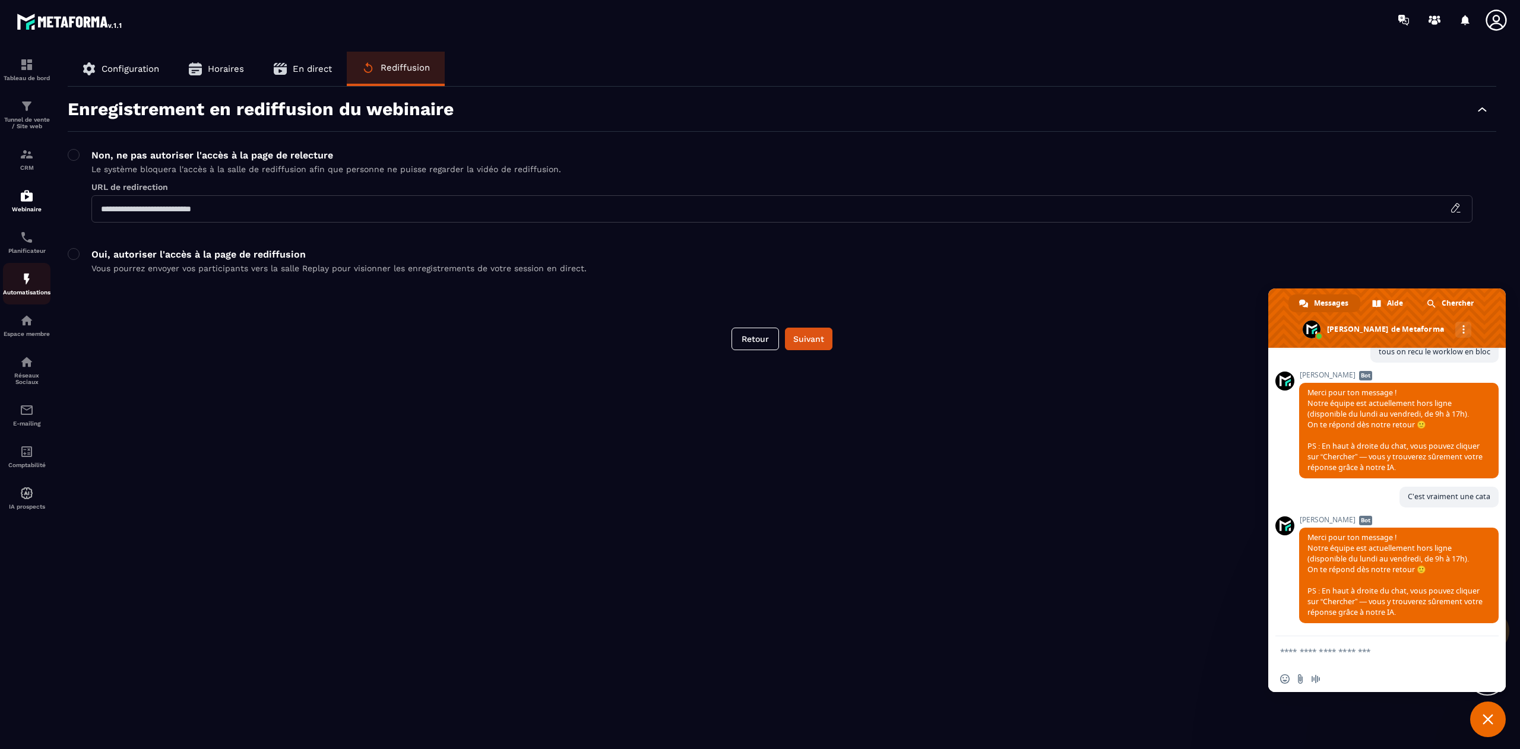
click at [24, 296] on p "Automatisations" at bounding box center [26, 292] width 47 height 7
click at [25, 294] on p "Automatisations" at bounding box center [26, 292] width 47 height 7
click at [753, 344] on button "Retour" at bounding box center [754, 339] width 47 height 23
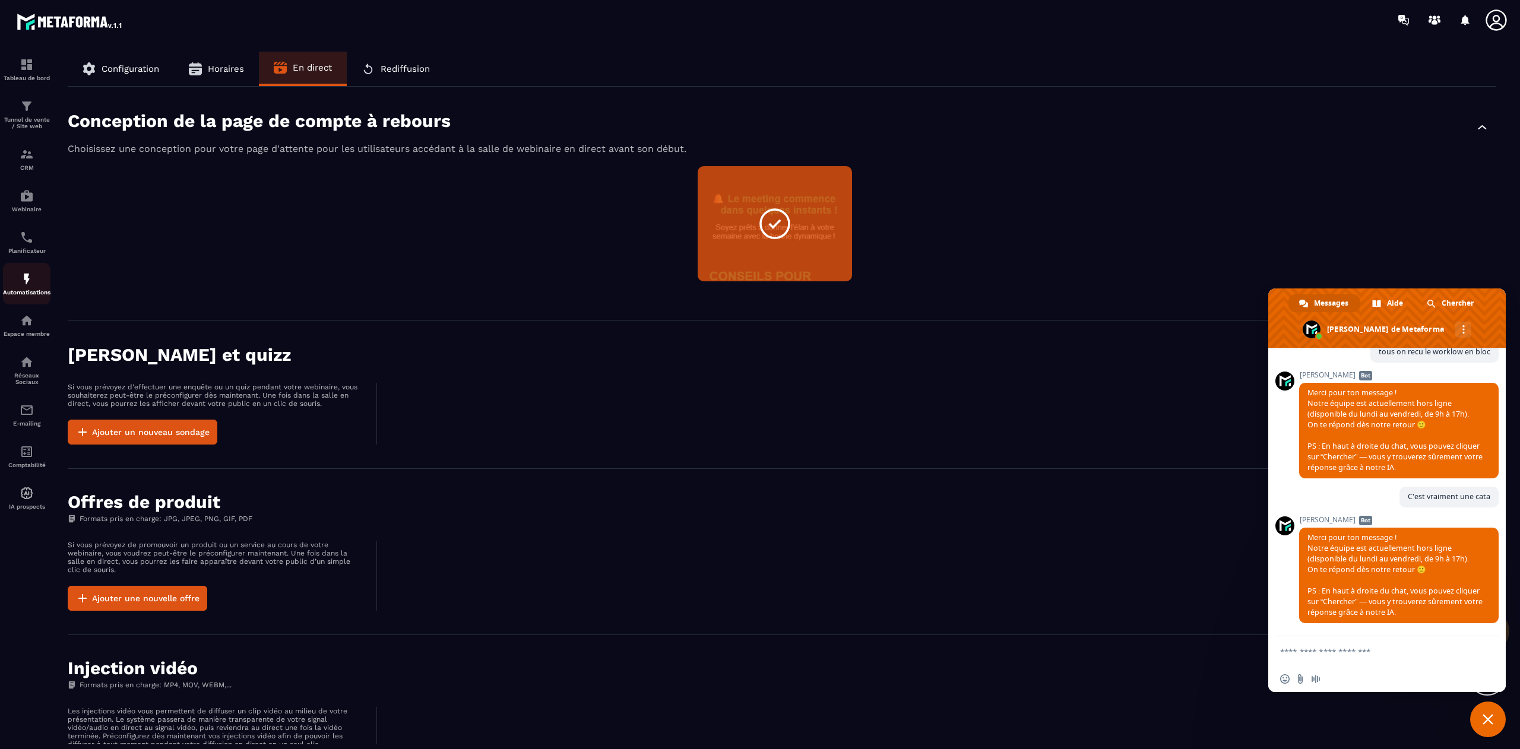
click at [24, 286] on img at bounding box center [27, 279] width 14 height 14
click at [27, 286] on img at bounding box center [27, 279] width 14 height 14
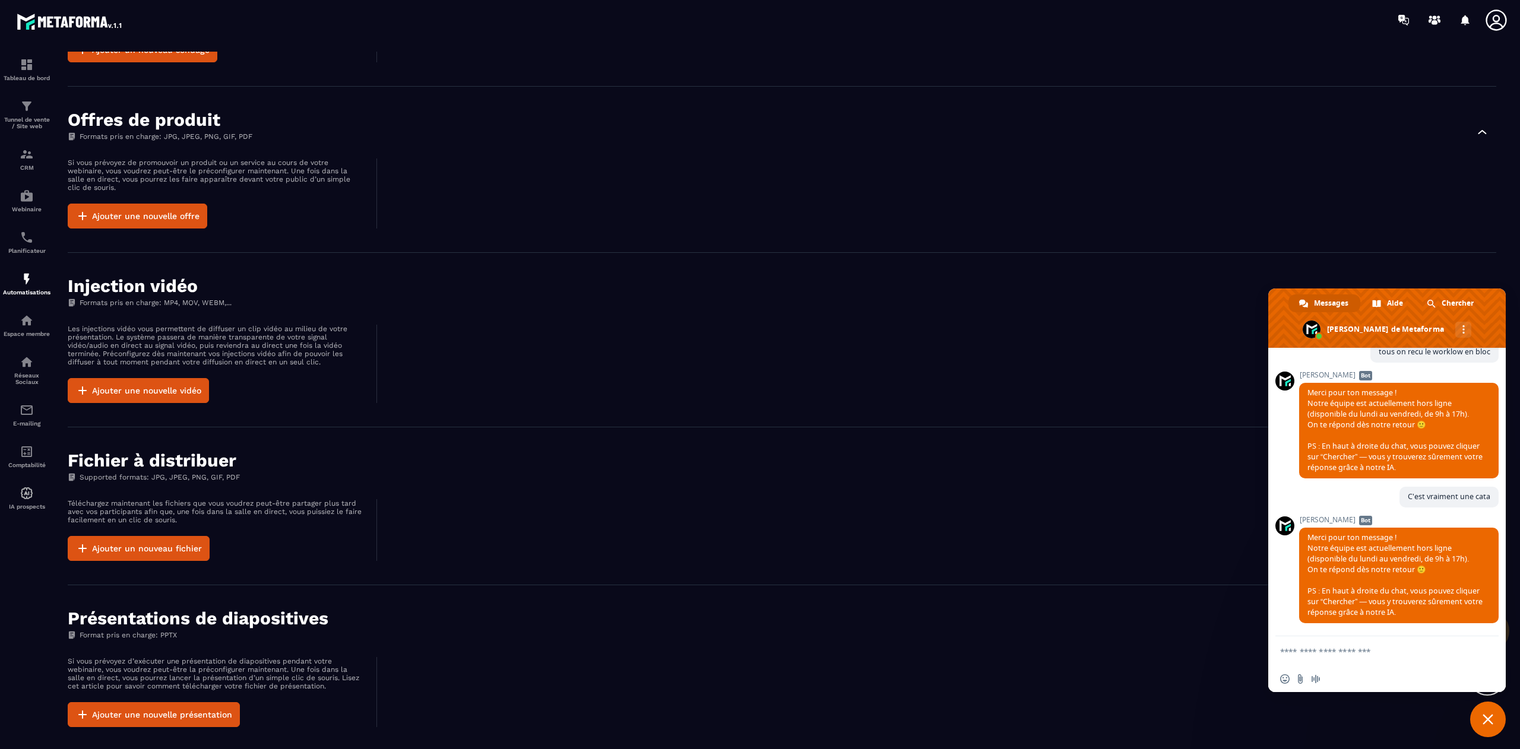
scroll to position [437, 0]
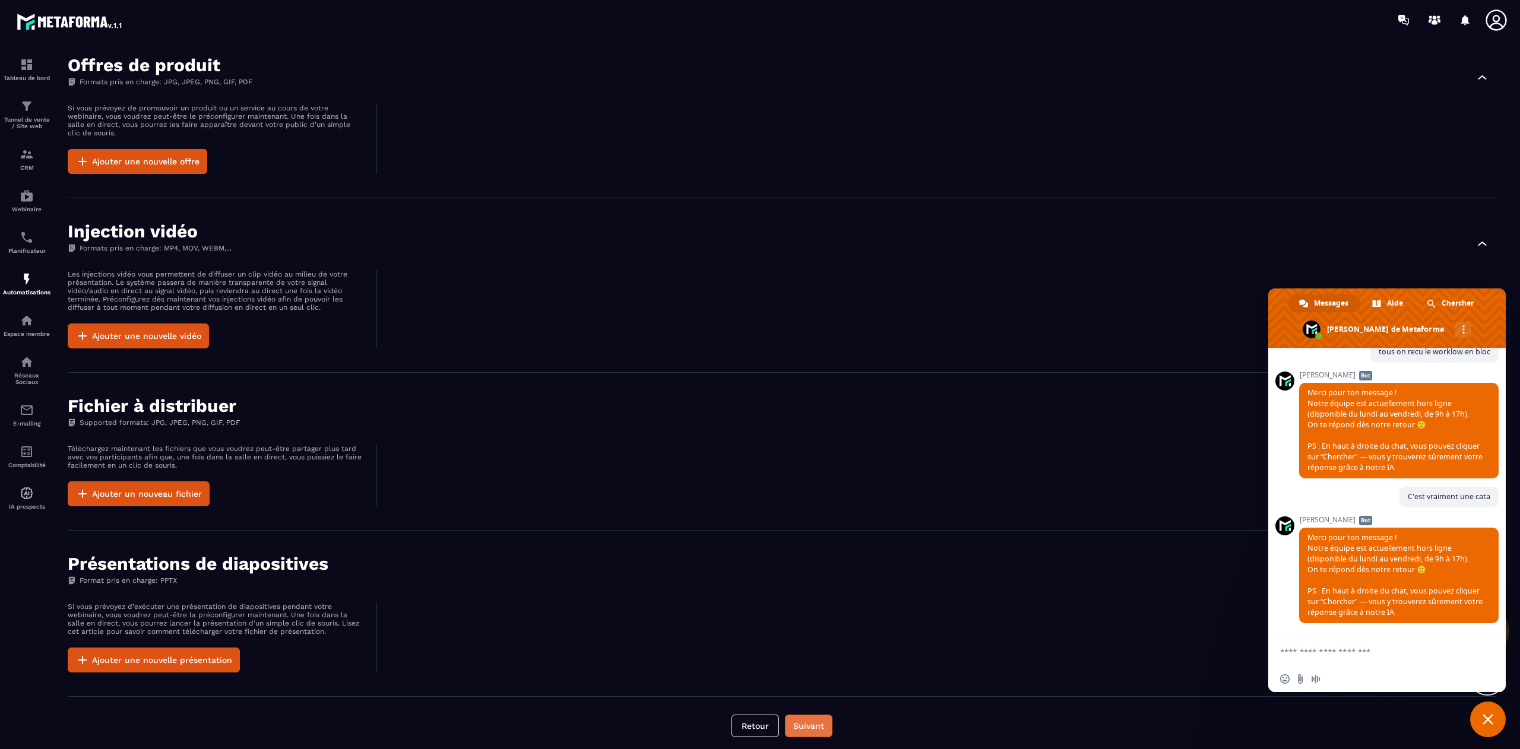
click at [810, 717] on button "Suivant" at bounding box center [808, 726] width 47 height 23
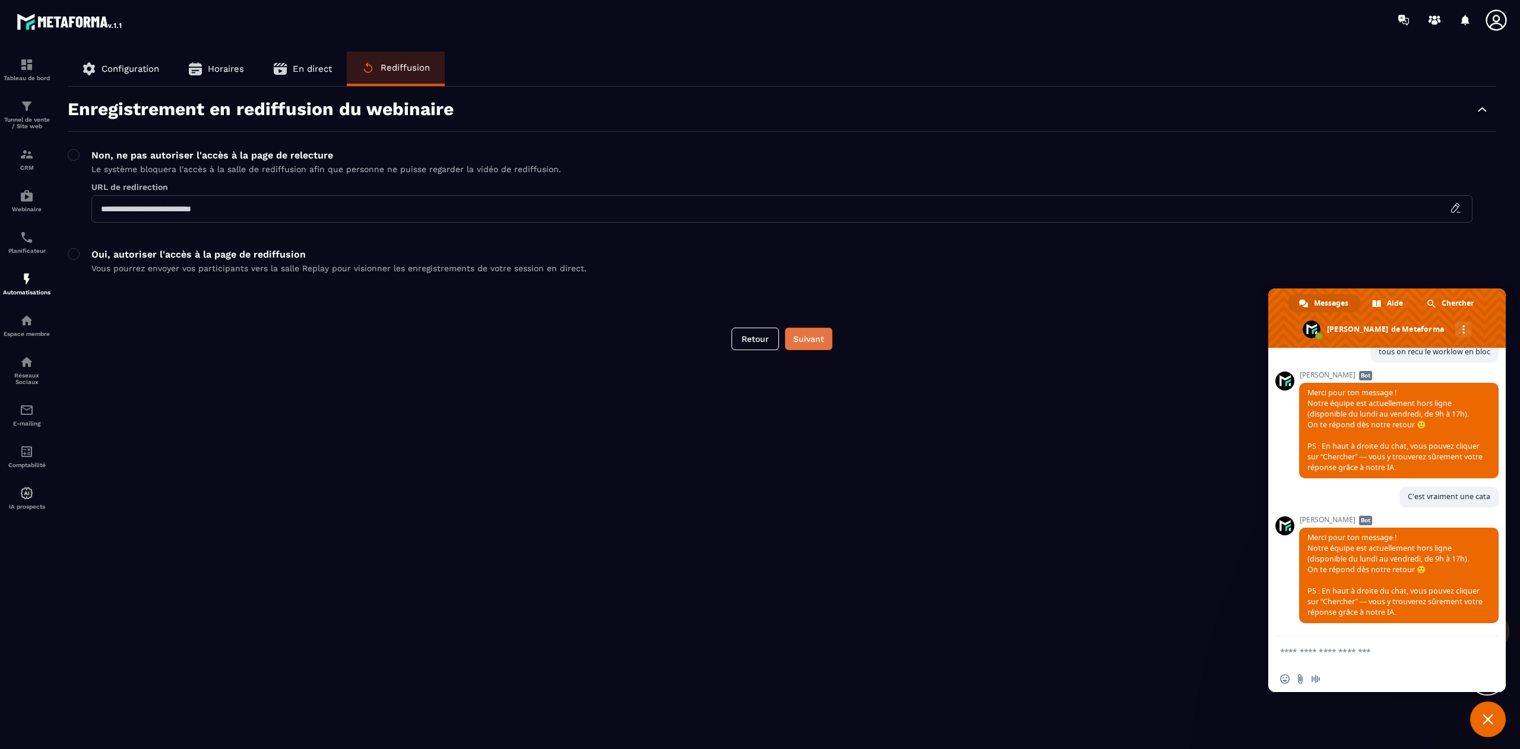
click at [808, 348] on button "Suivant" at bounding box center [808, 339] width 47 height 23
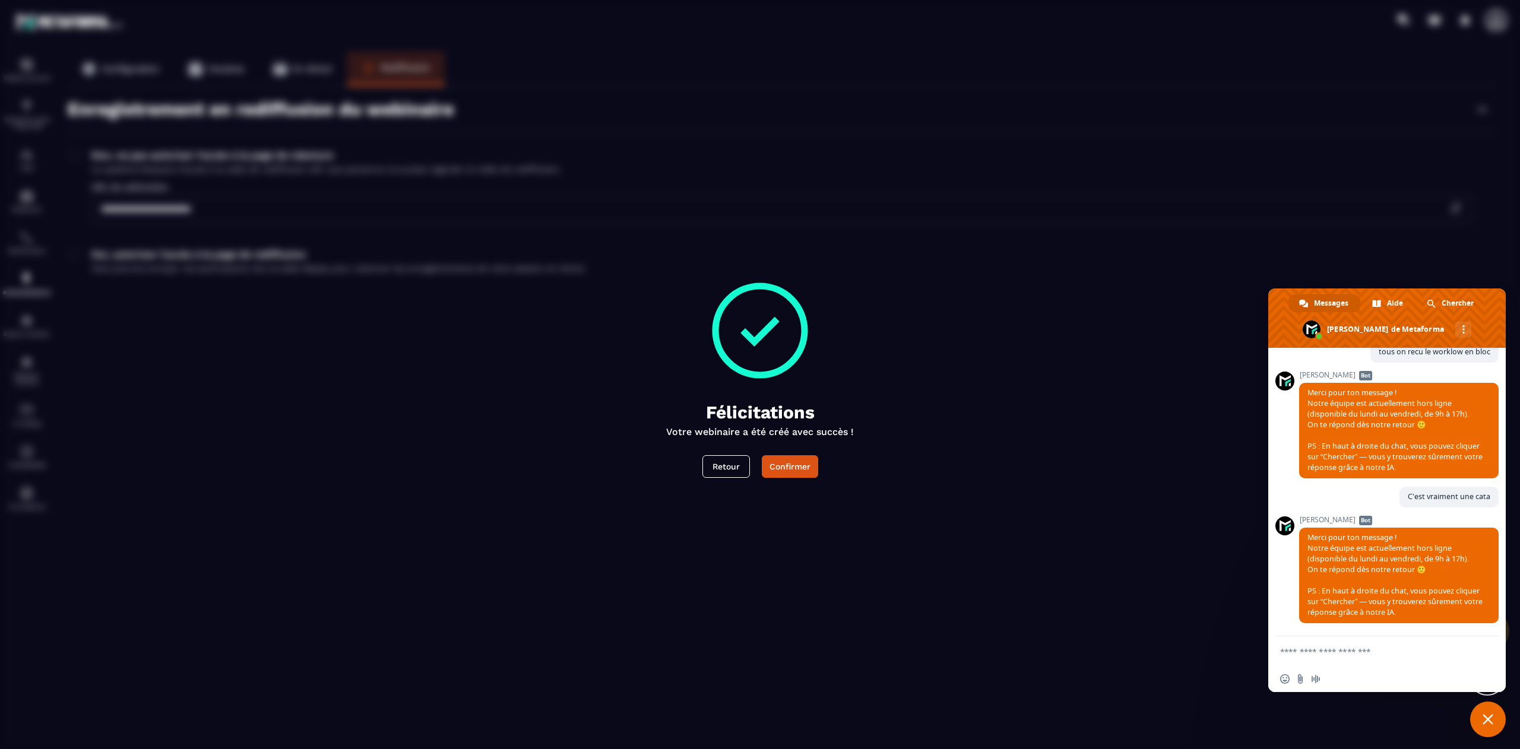
click at [1493, 725] on span "Fermer le chat" at bounding box center [1488, 720] width 36 height 36
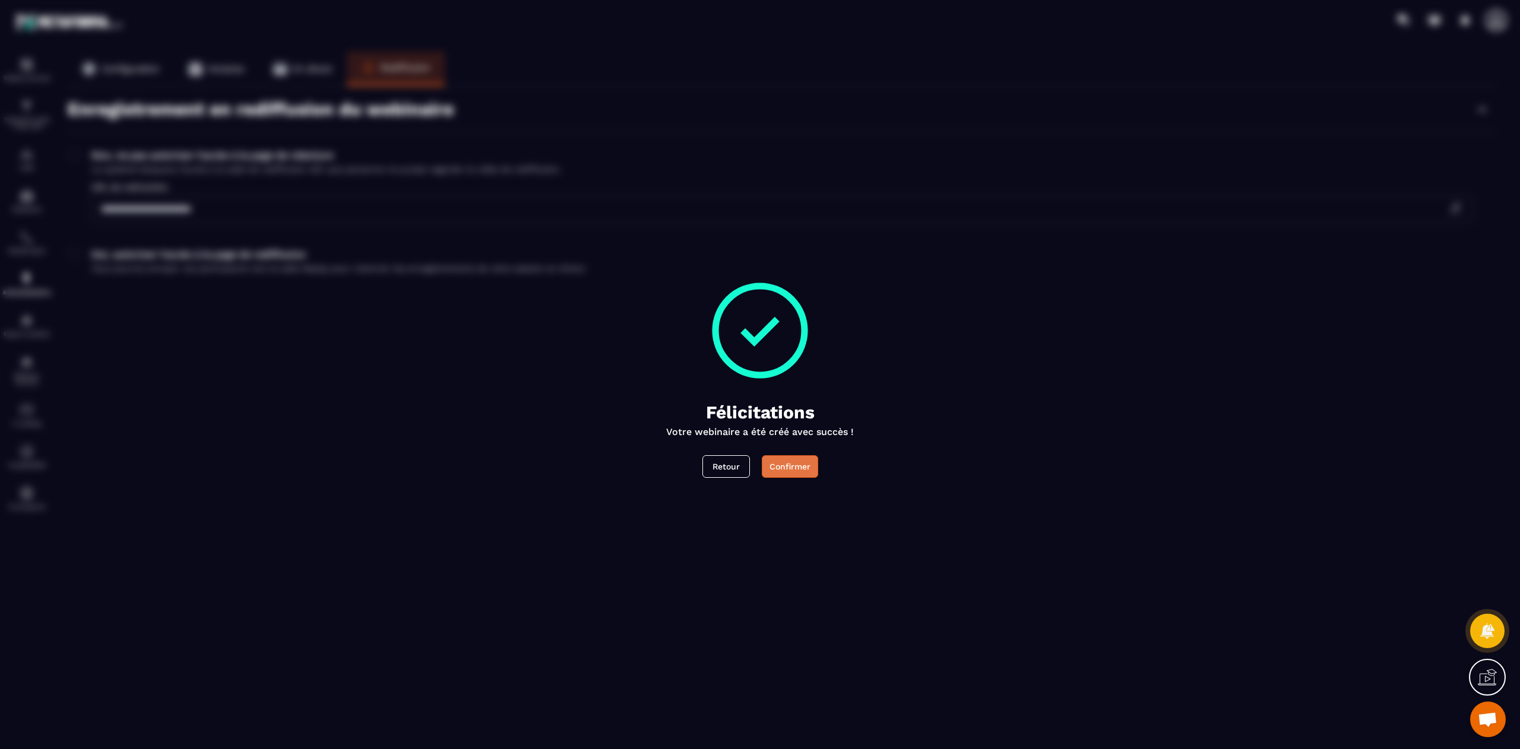
click at [784, 469] on div "Confirmer" at bounding box center [789, 467] width 41 height 12
